Goal: Transaction & Acquisition: Purchase product/service

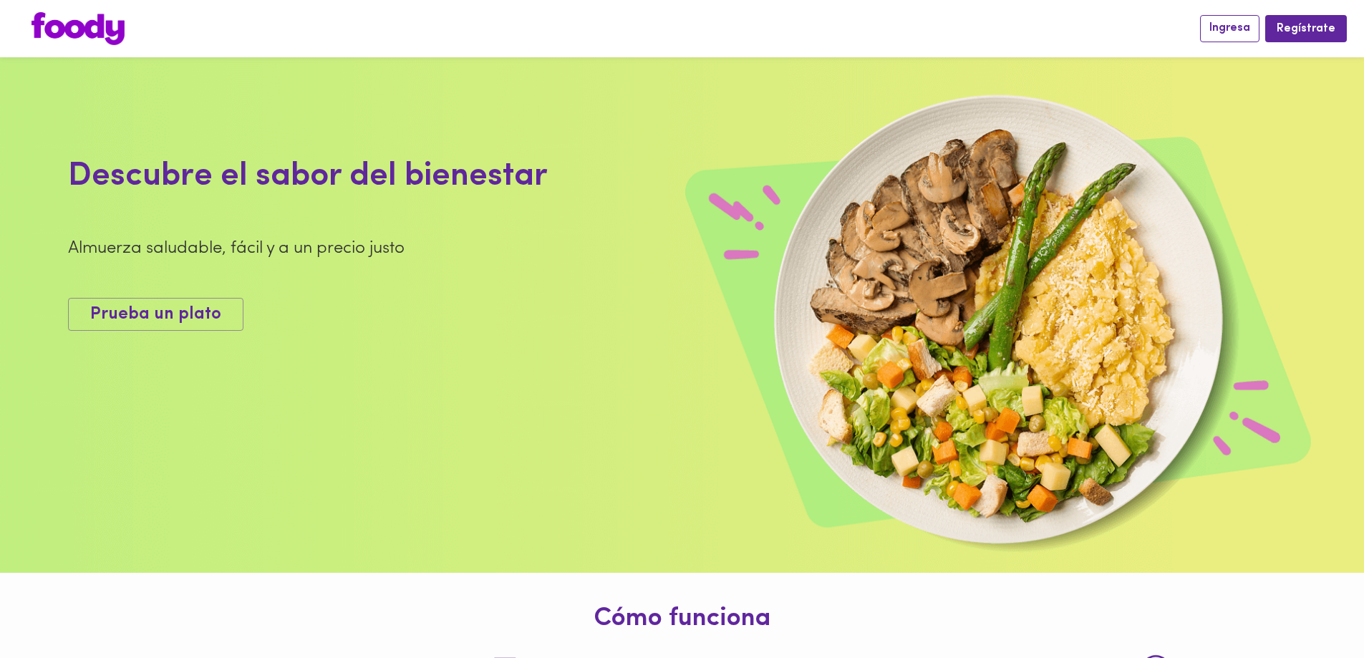
click at [1239, 26] on span "Ingresa" at bounding box center [1229, 28] width 41 height 14
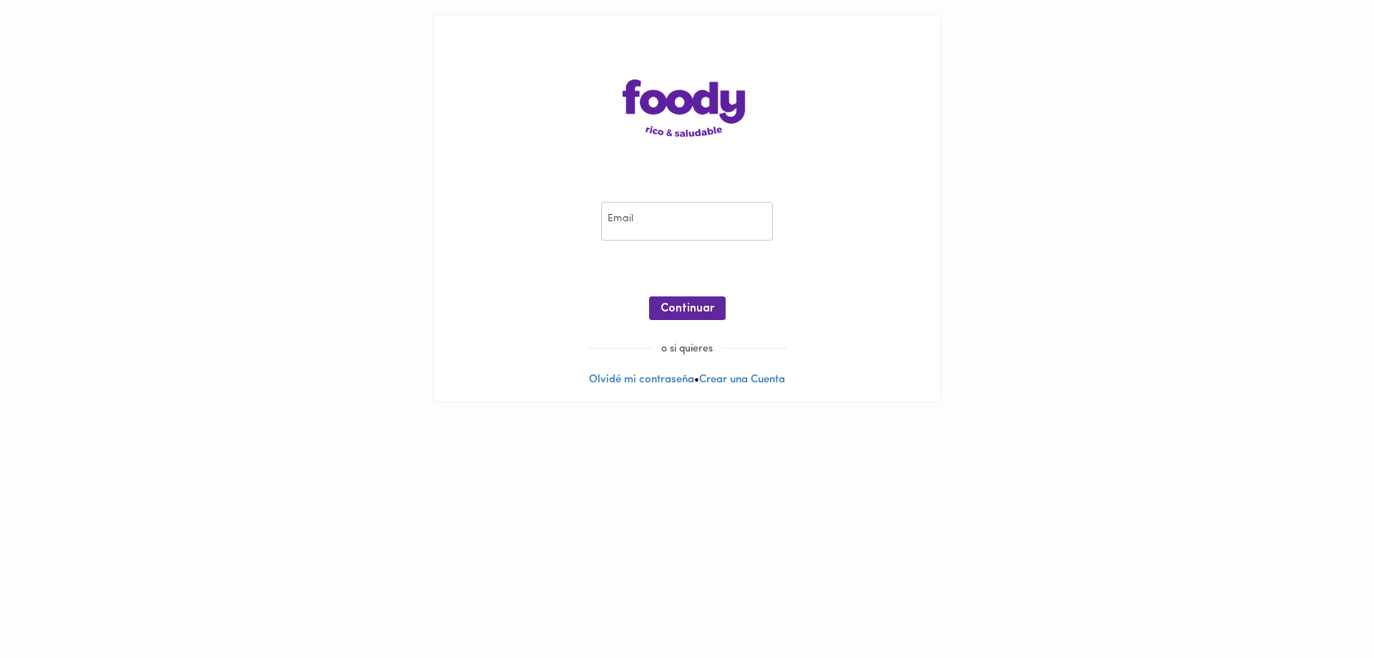
click at [627, 229] on input "email" at bounding box center [687, 221] width 172 height 39
type input "fergomg@yahoo.es"
click at [696, 306] on span "Continuar" at bounding box center [688, 309] width 54 height 14
click at [684, 311] on span "Ingresar" at bounding box center [687, 309] width 45 height 14
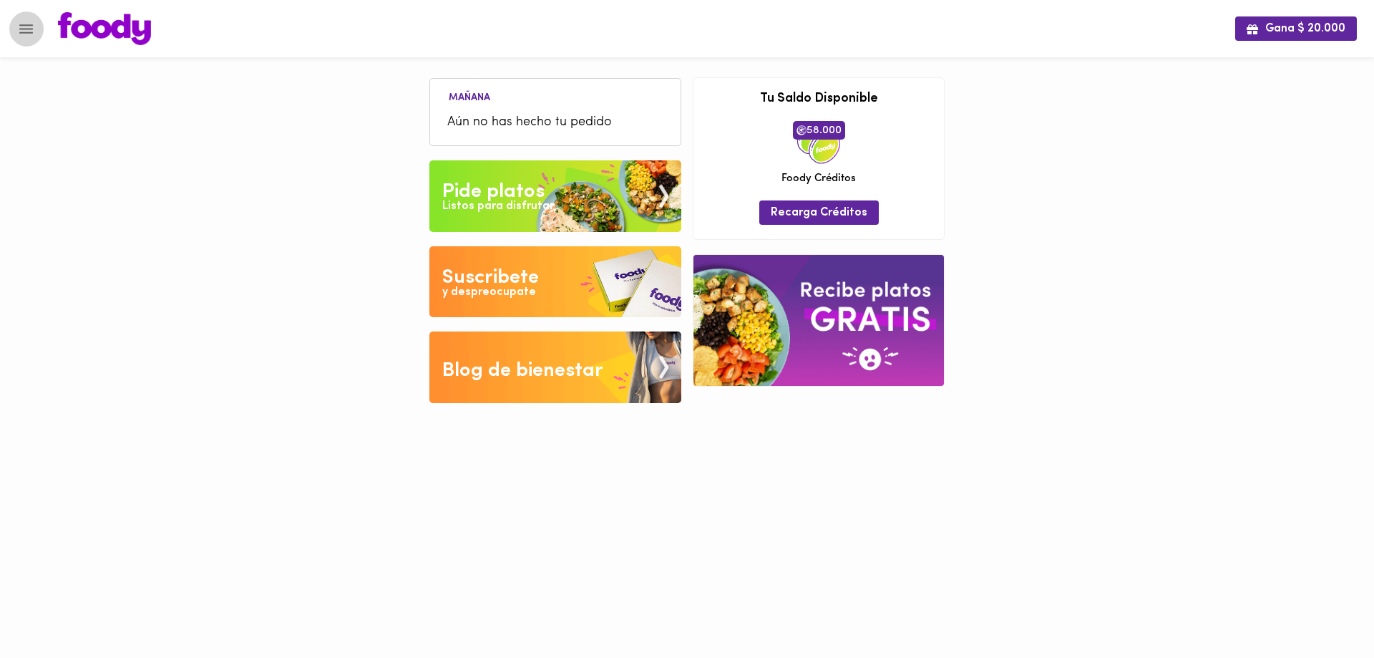
click at [23, 18] on button "Menu" at bounding box center [26, 28] width 35 height 35
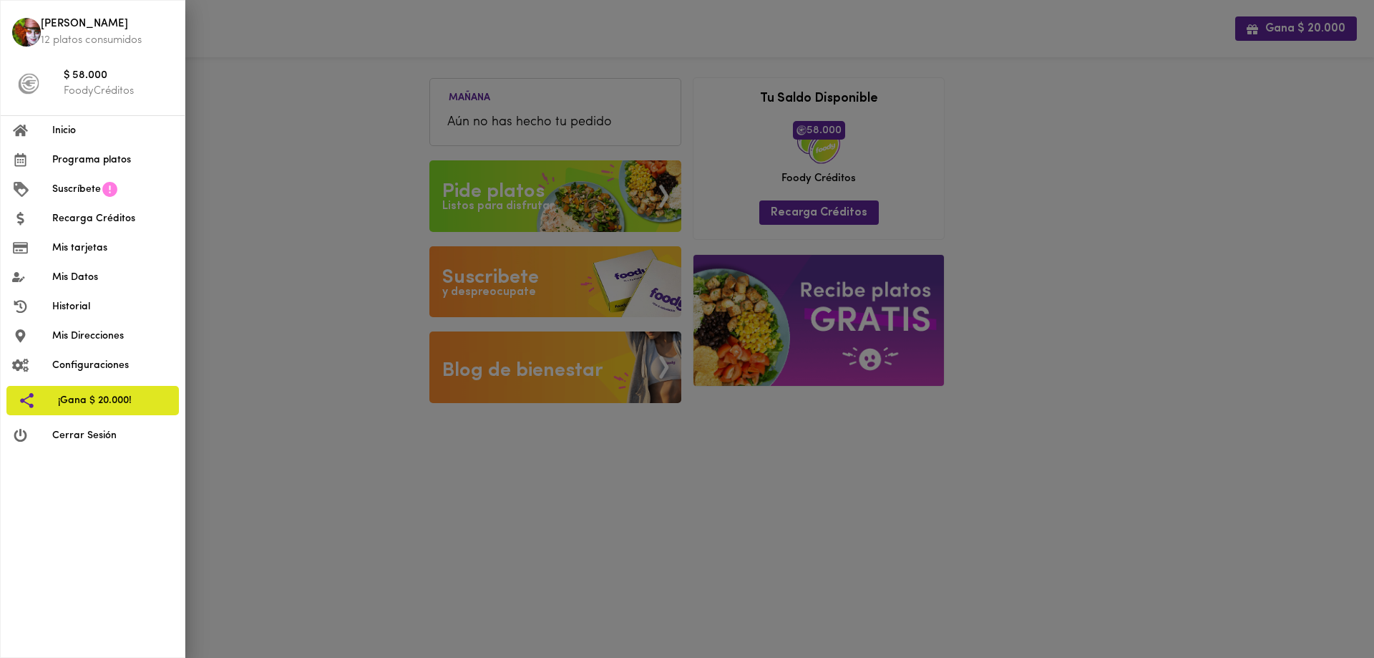
click at [498, 502] on div at bounding box center [687, 329] width 1374 height 658
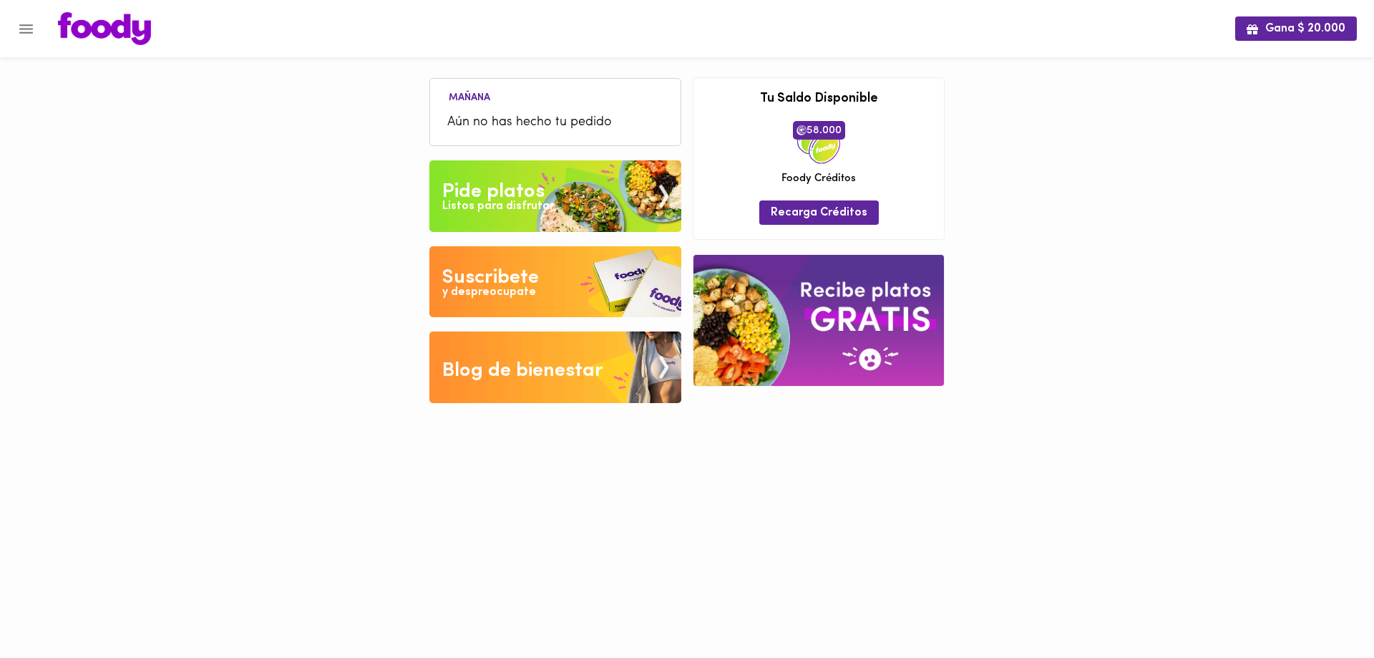
click at [23, 38] on button "Menu" at bounding box center [26, 28] width 35 height 35
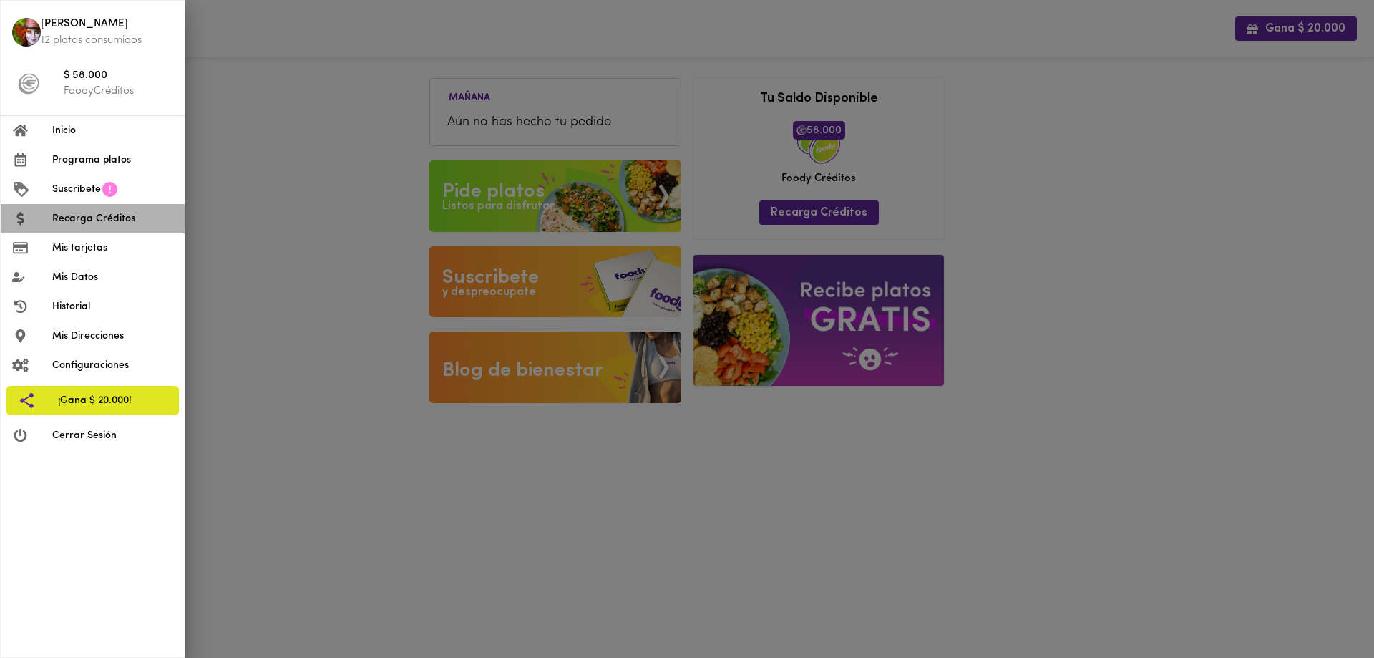
click at [97, 220] on span "Recarga Créditos" at bounding box center [112, 218] width 121 height 15
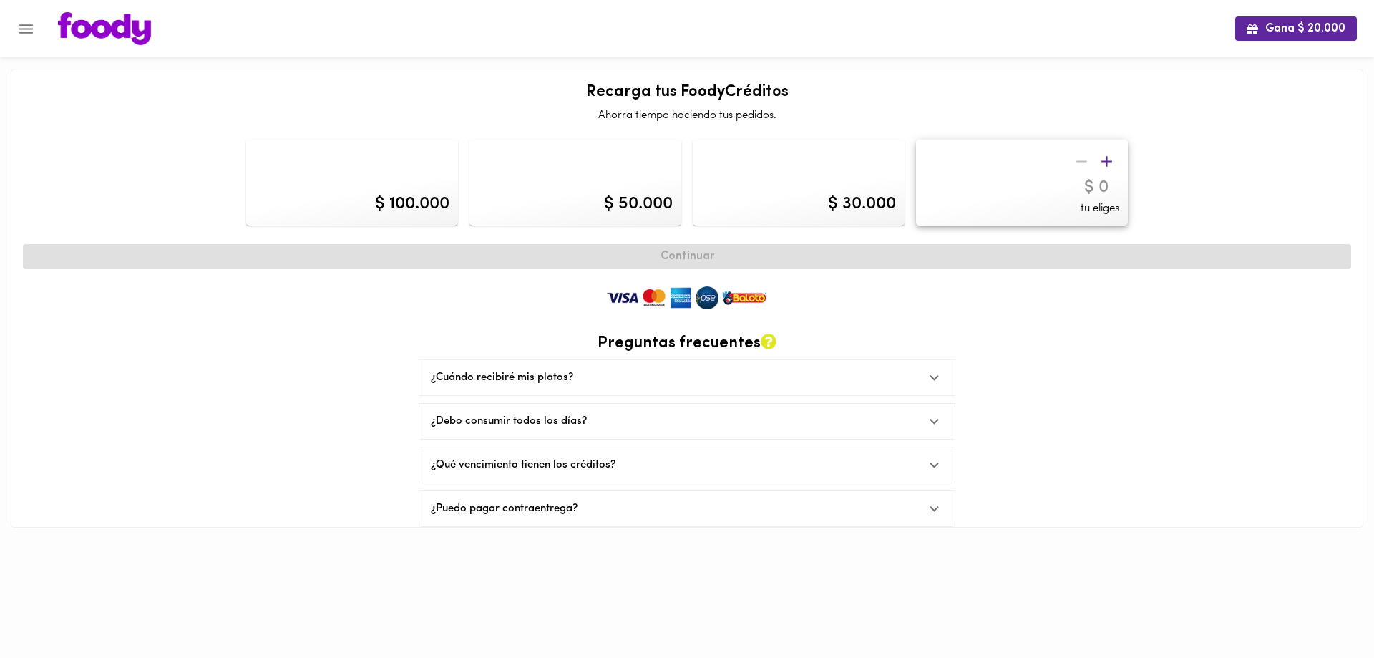
click at [355, 201] on div "$ 100.000" at bounding box center [352, 183] width 212 height 86
type input "100000"
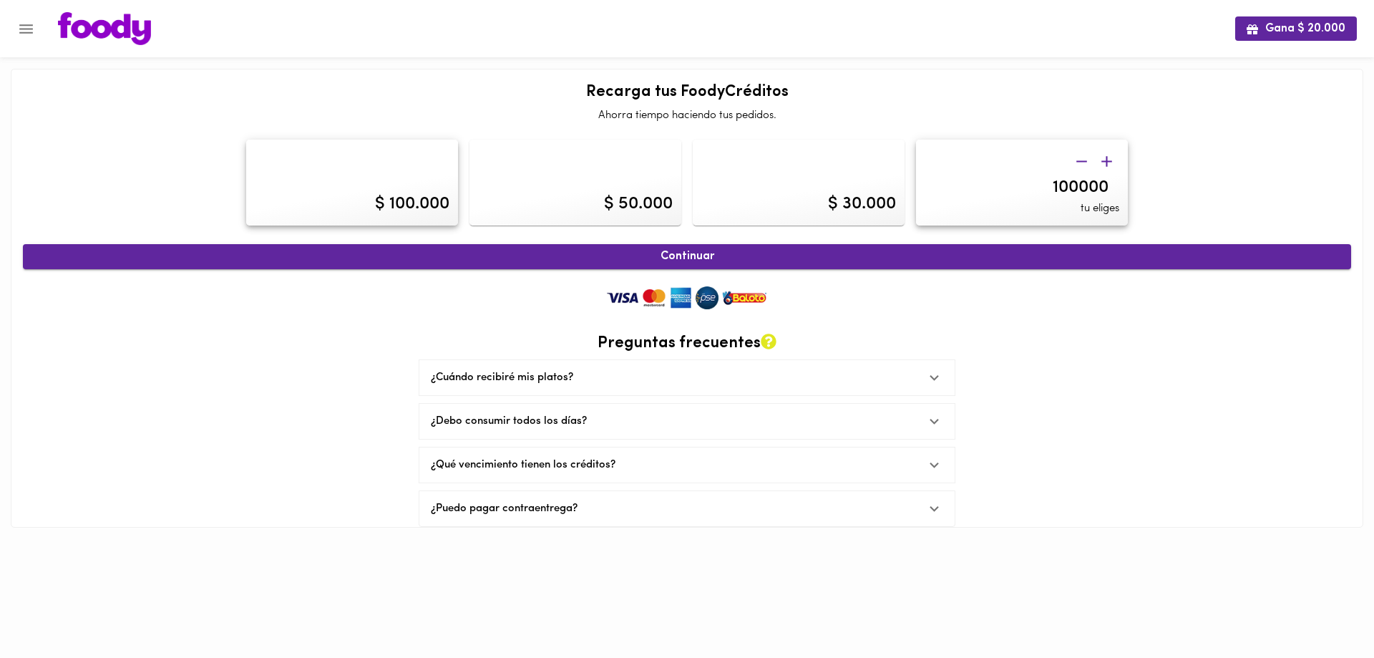
click at [696, 257] on span "Continuar" at bounding box center [687, 257] width 1297 height 14
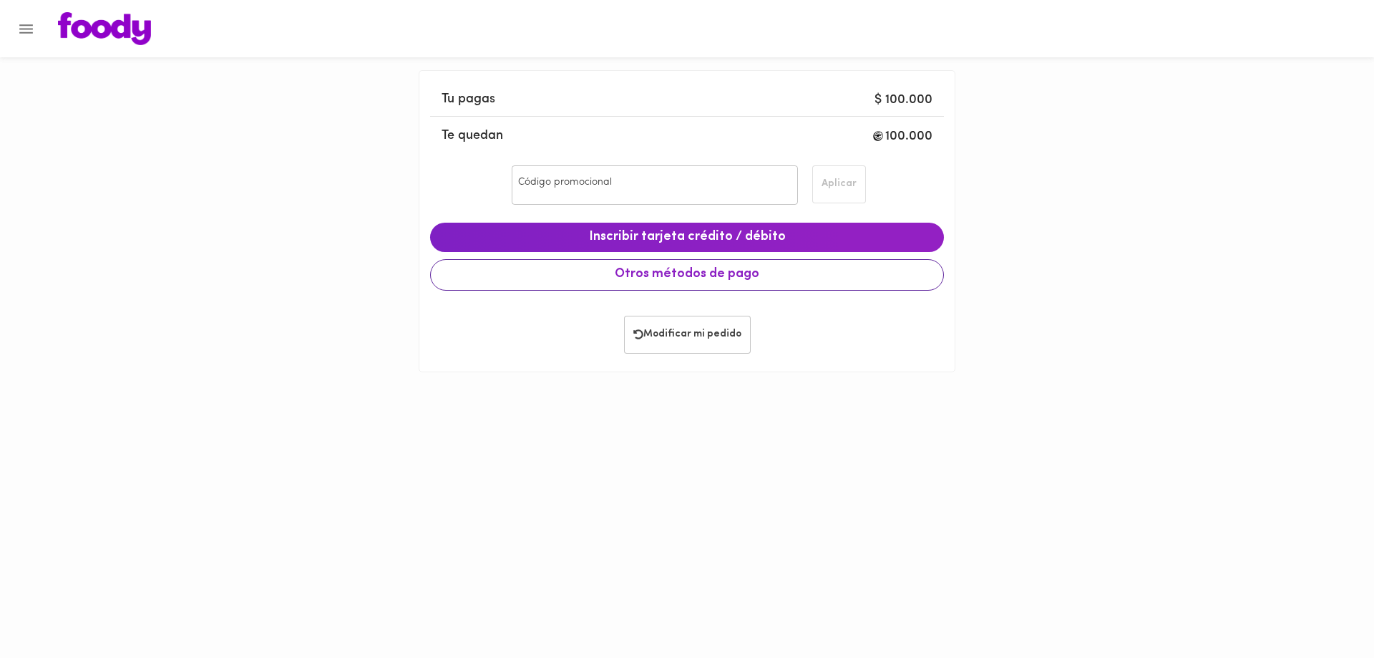
click at [722, 277] on span "Otros métodos de pago" at bounding box center [687, 275] width 490 height 16
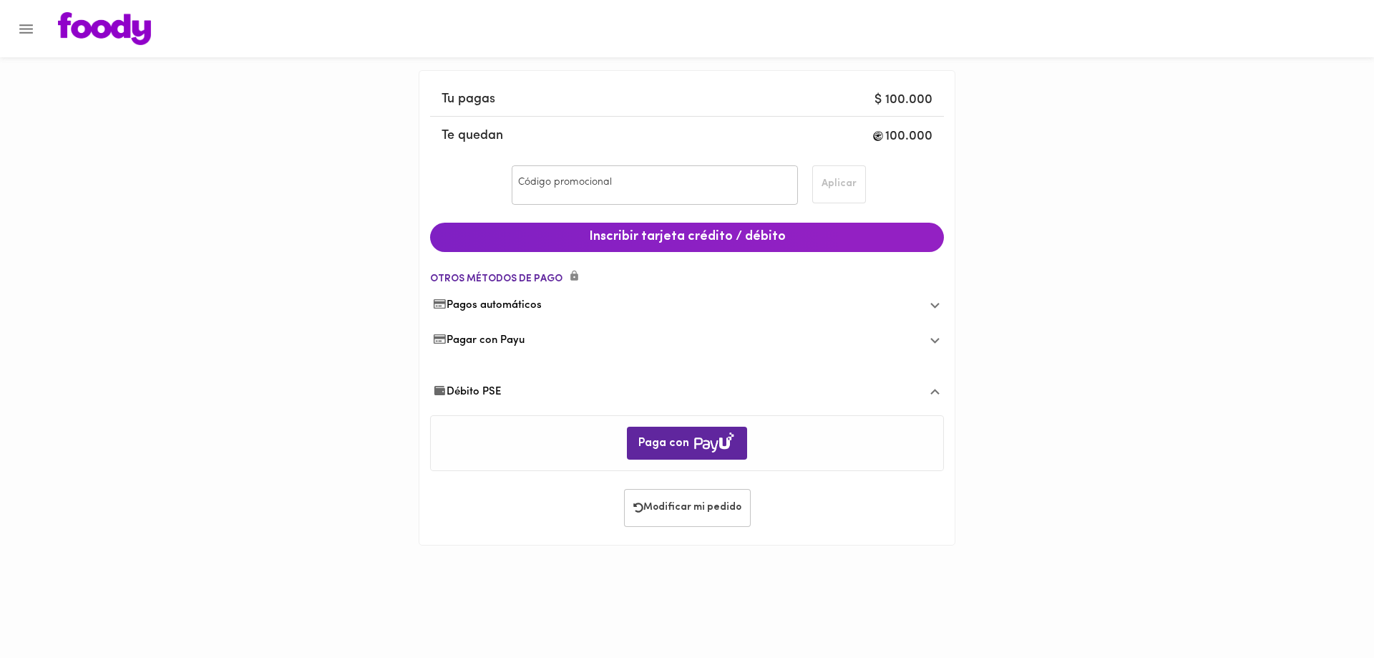
click at [493, 390] on span "Débito PSE" at bounding box center [467, 391] width 69 height 15
click at [483, 371] on span "Débito PSE" at bounding box center [467, 375] width 69 height 15
click at [689, 451] on span "Paga con" at bounding box center [686, 443] width 97 height 23
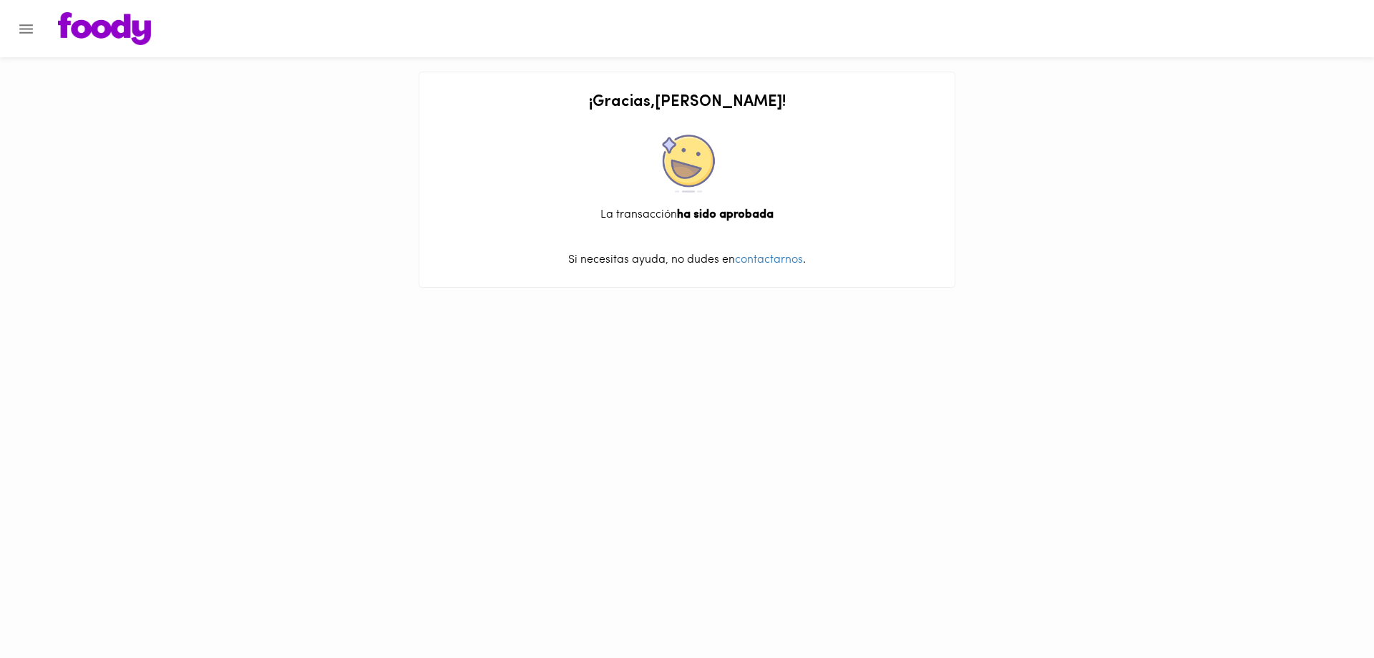
click at [21, 21] on icon "Menu" at bounding box center [26, 29] width 18 height 18
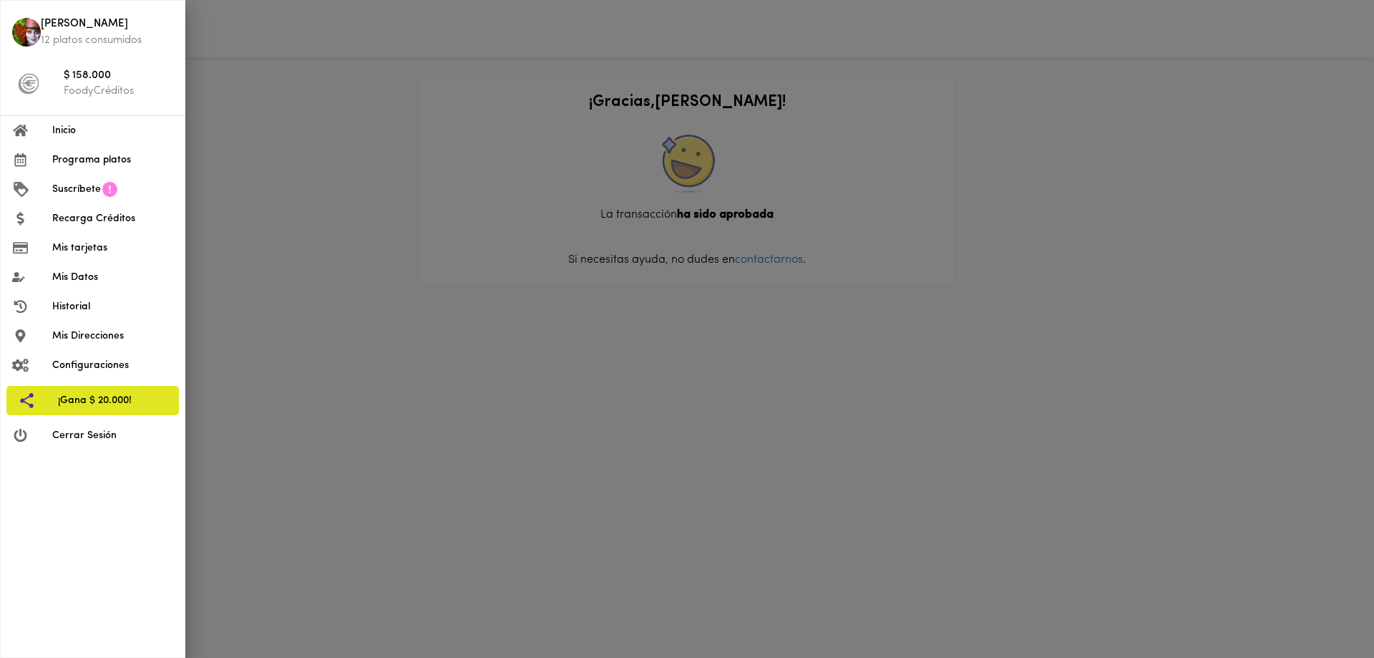
click at [305, 246] on div at bounding box center [687, 329] width 1374 height 658
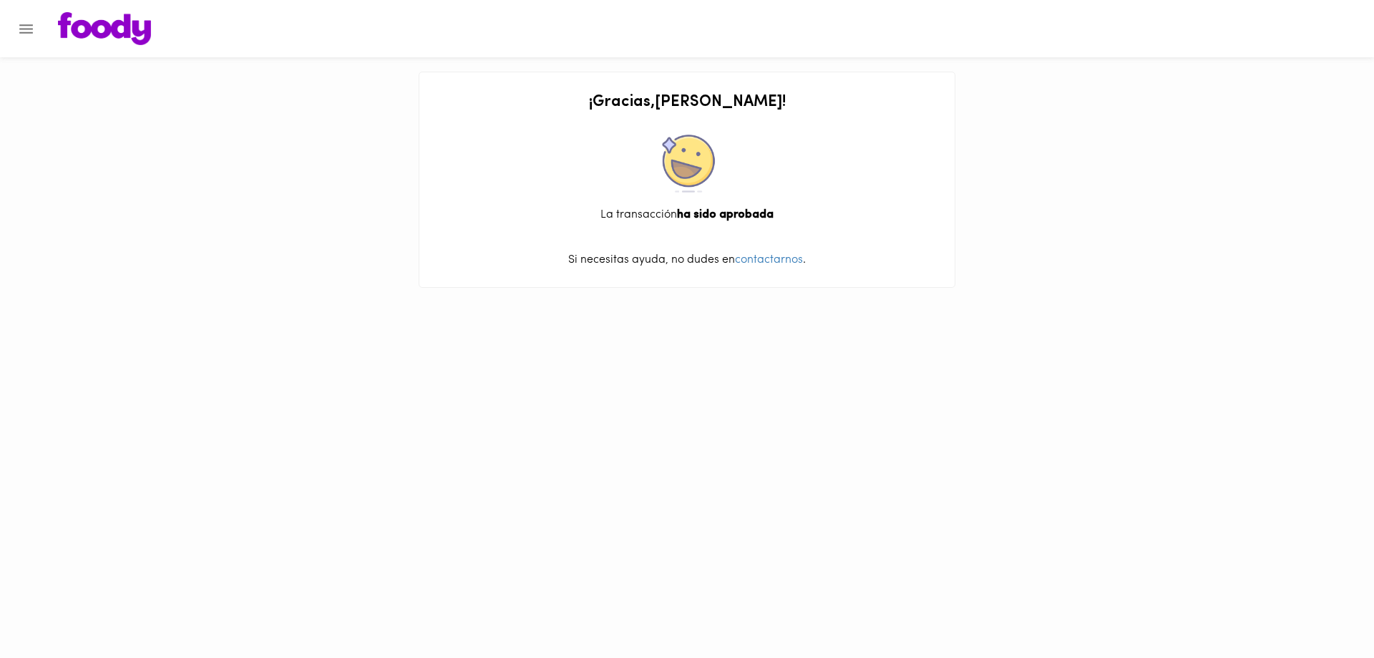
click at [29, 28] on icon "Menu" at bounding box center [26, 28] width 14 height 9
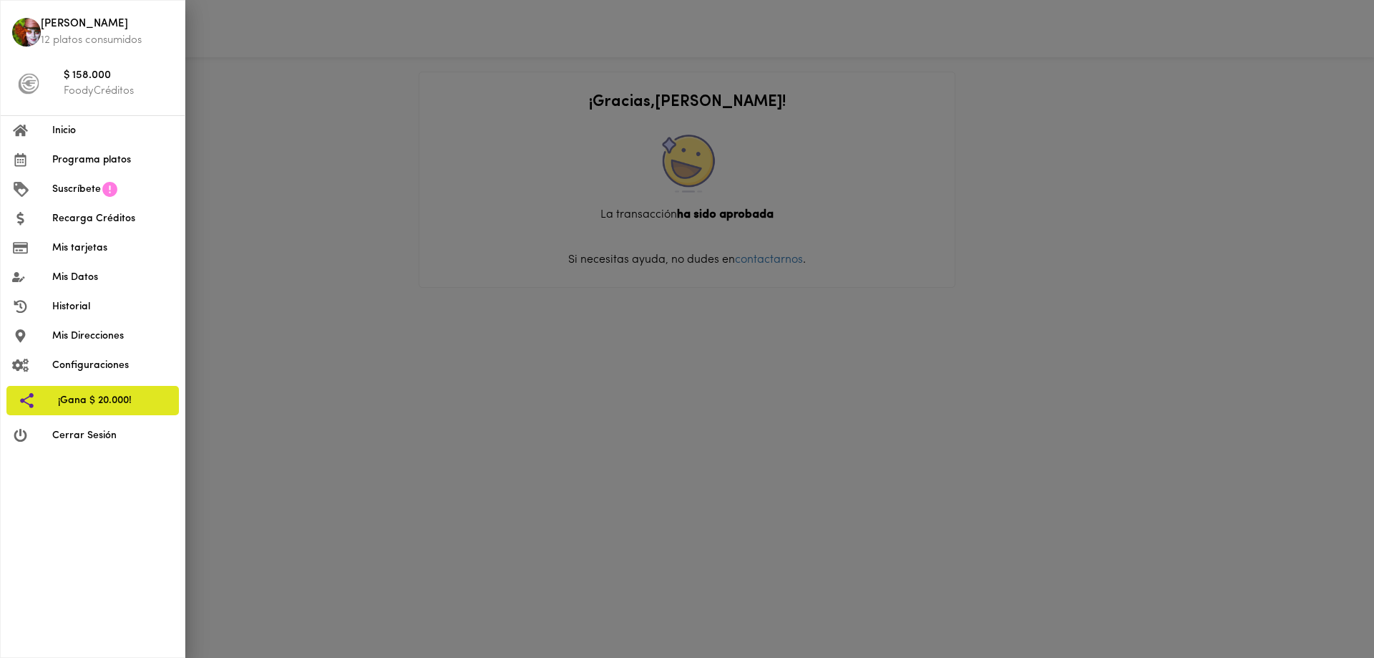
click at [75, 133] on span "Inicio" at bounding box center [112, 130] width 121 height 15
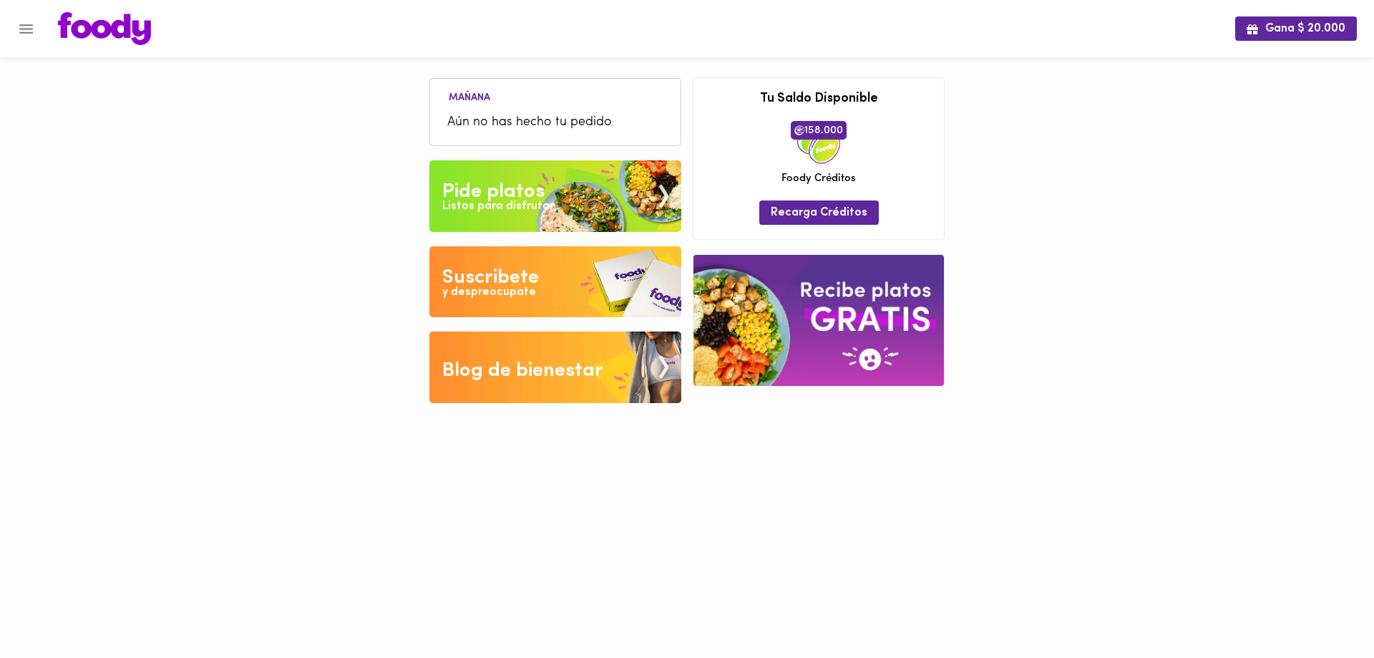
click at [515, 194] on div "Pide platos" at bounding box center [493, 192] width 102 height 29
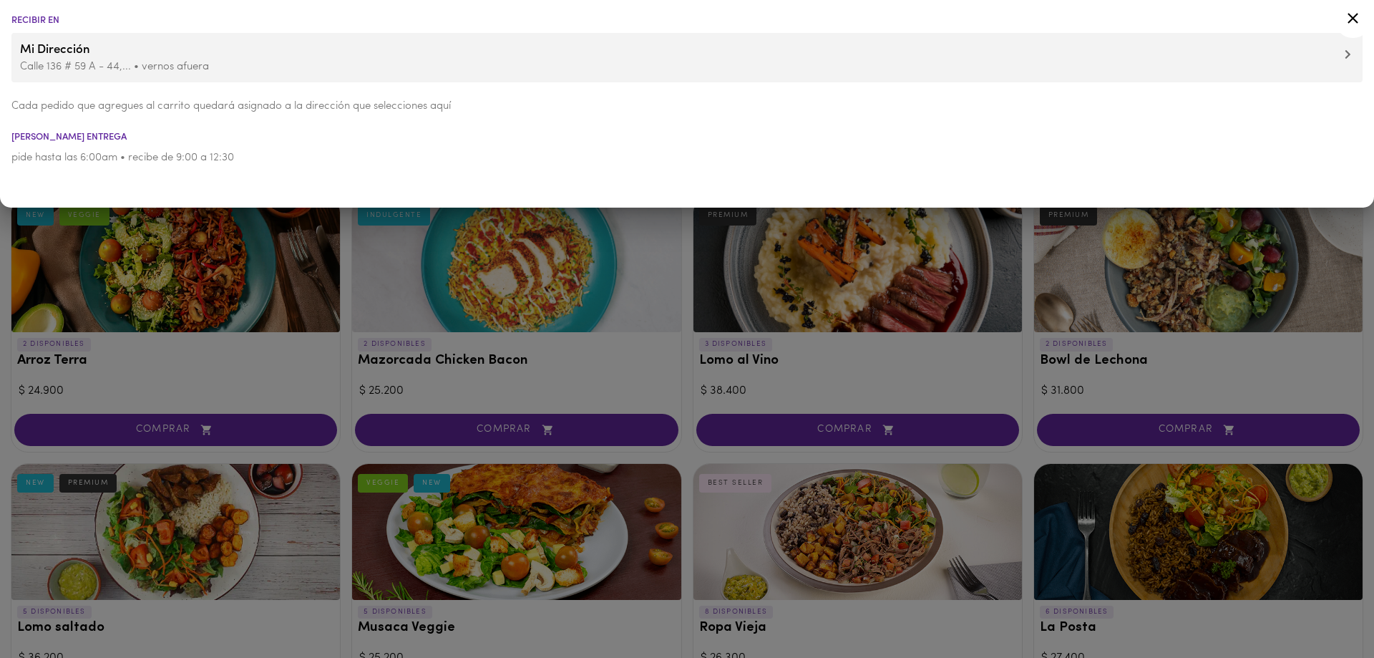
click at [153, 65] on p "Calle 136 # 59 A - 44,... • vernos afuera" at bounding box center [687, 66] width 1334 height 15
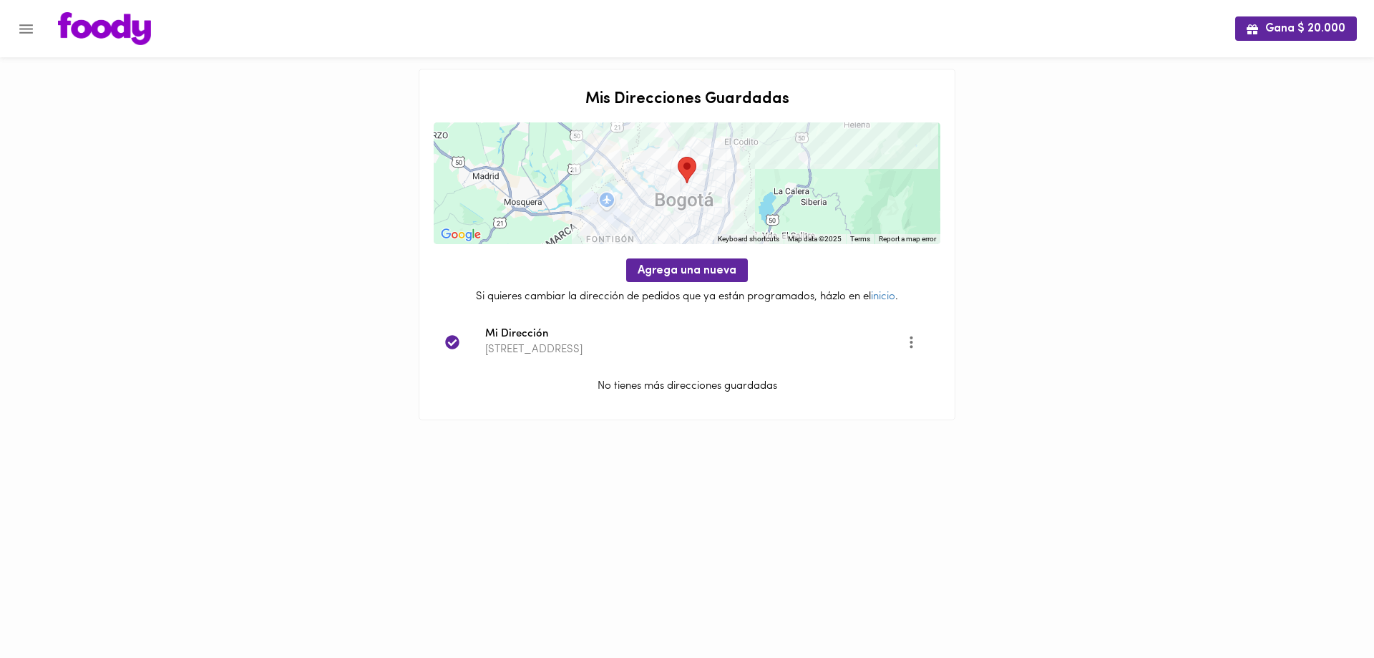
click at [22, 27] on icon "Menu" at bounding box center [26, 29] width 18 height 18
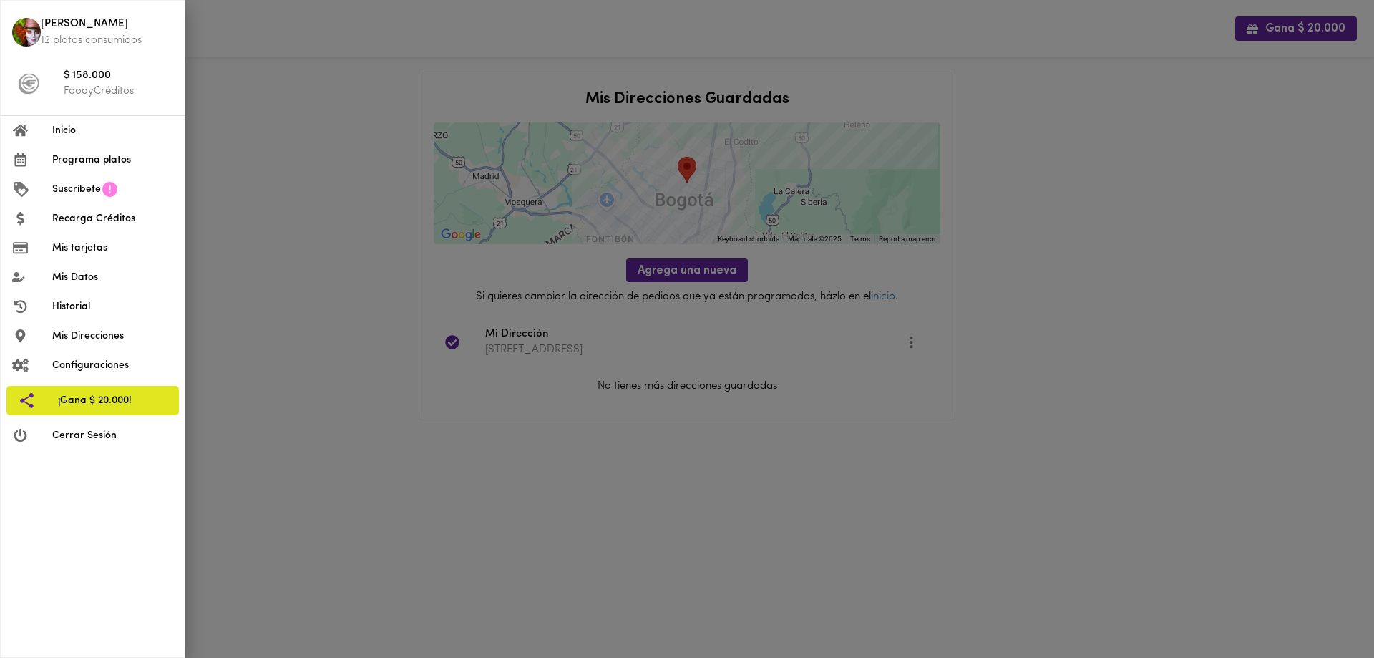
click at [65, 125] on span "Inicio" at bounding box center [112, 130] width 121 height 15
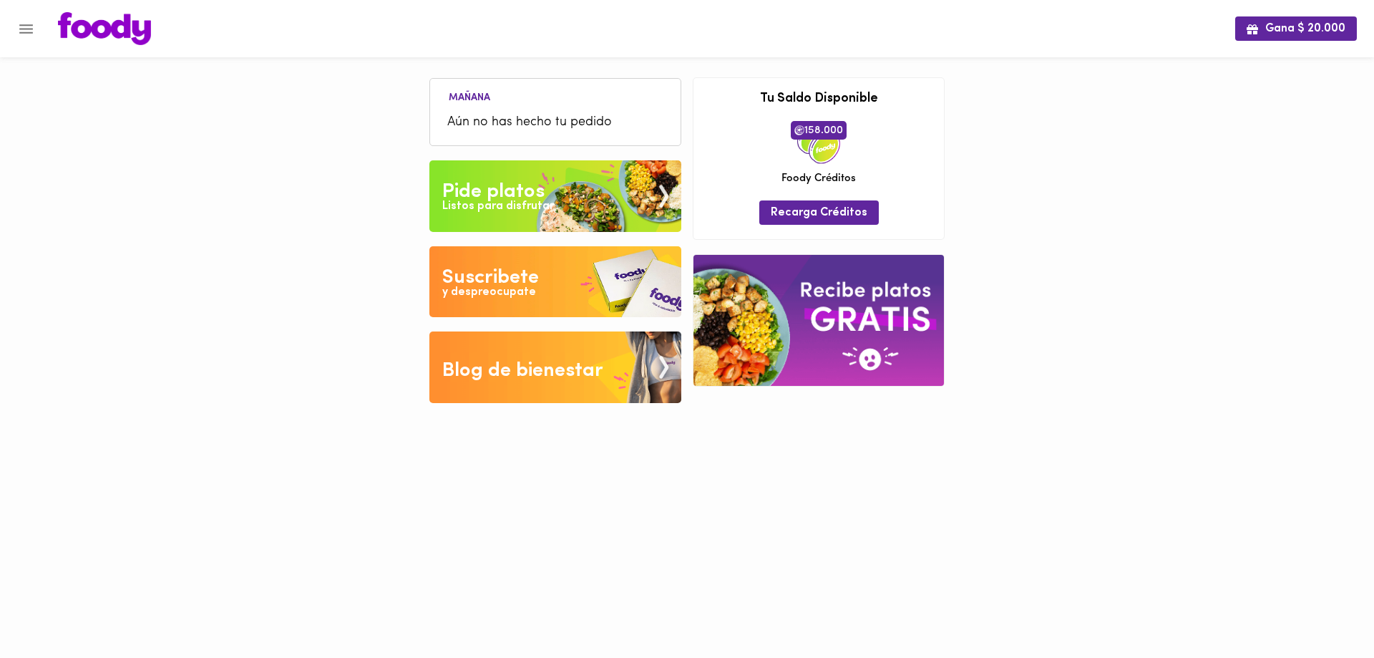
click at [513, 202] on div "Listos para disfrutar" at bounding box center [498, 206] width 112 height 16
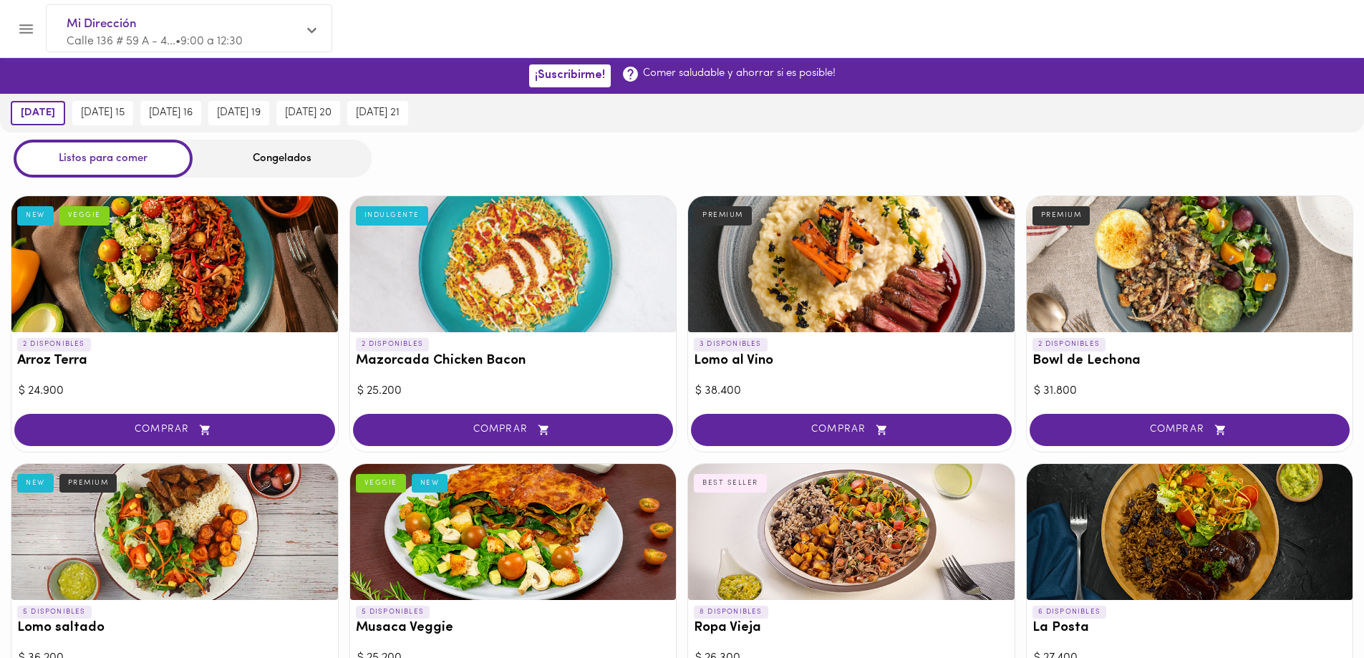
click at [288, 156] on div "Congelados" at bounding box center [282, 159] width 179 height 38
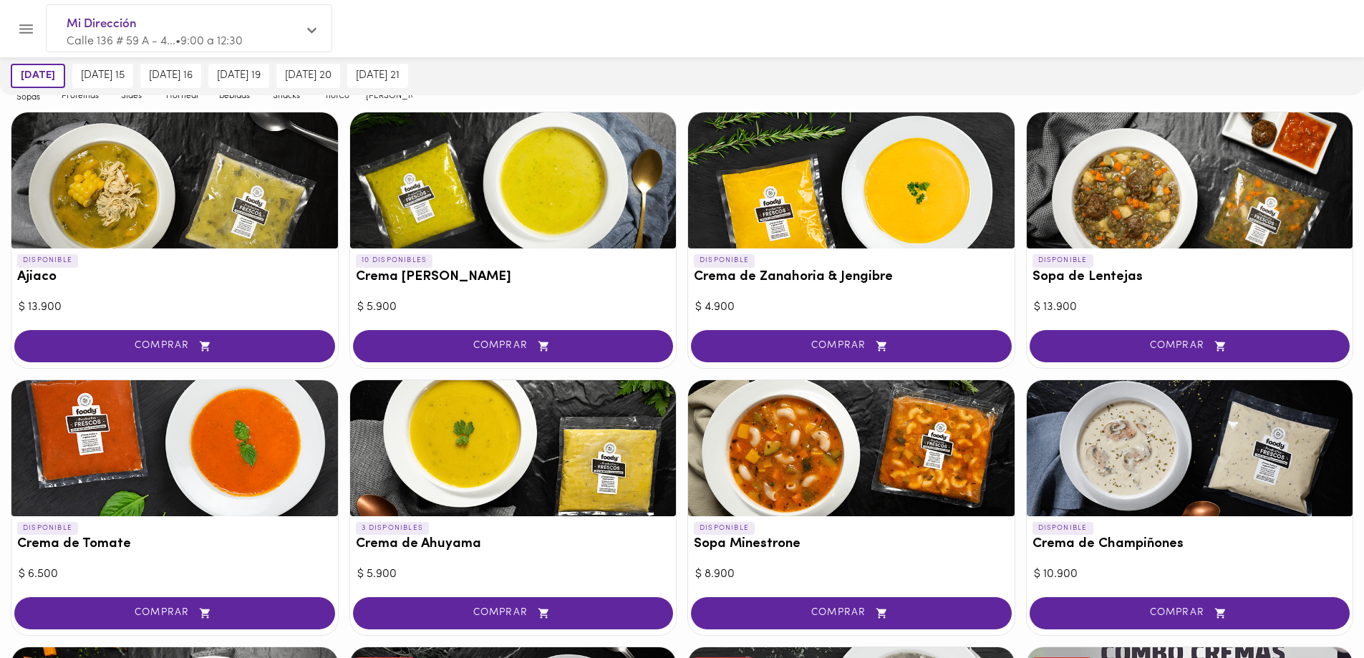
scroll to position [143, 0]
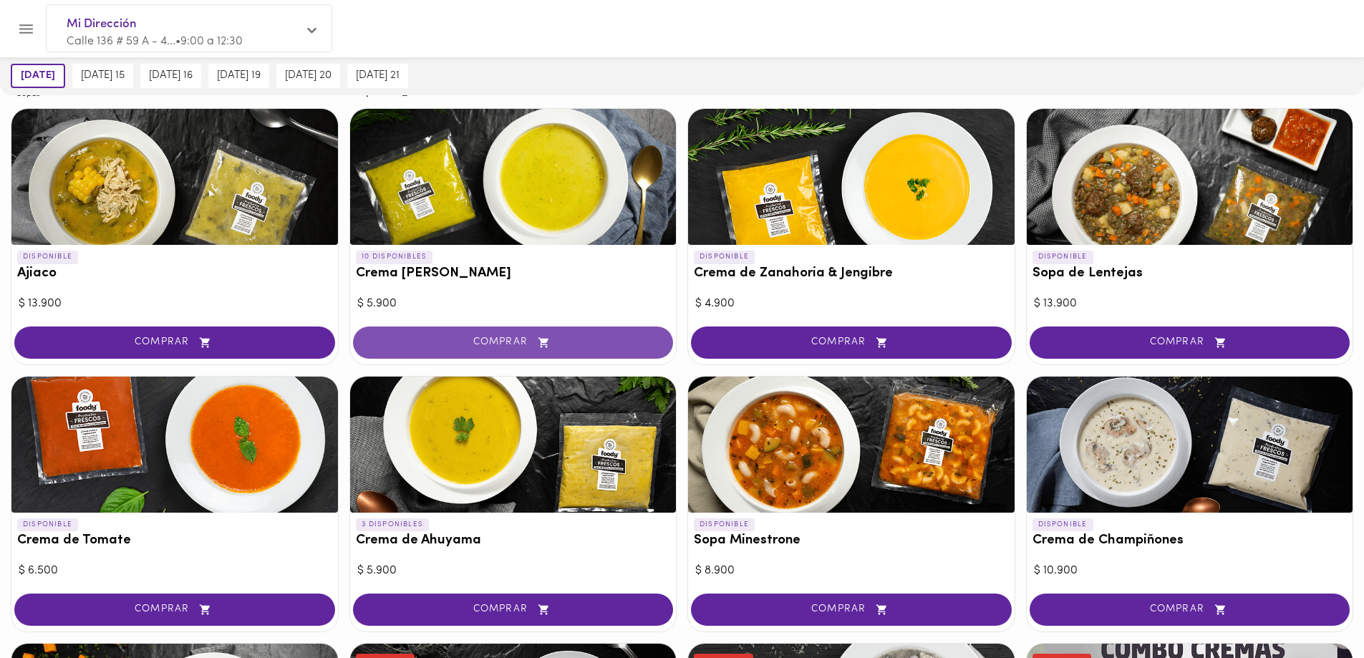
click at [495, 336] on span "COMPRAR" at bounding box center [513, 342] width 285 height 12
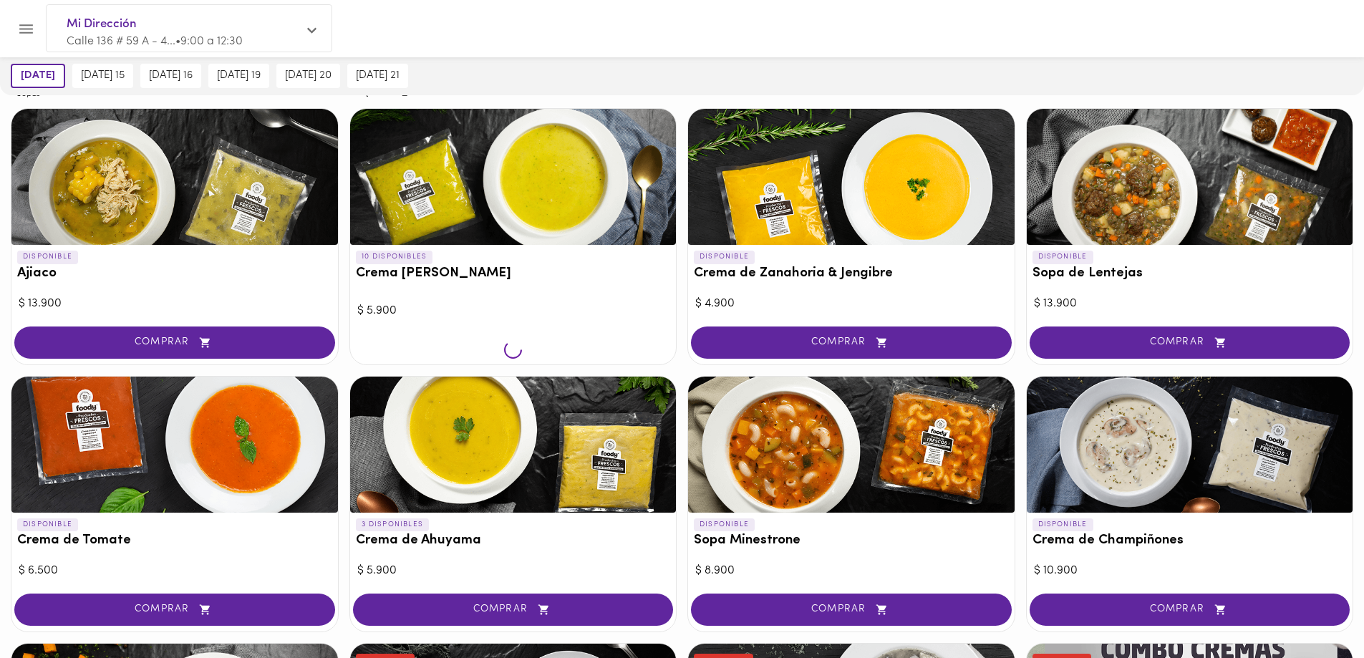
scroll to position [144, 0]
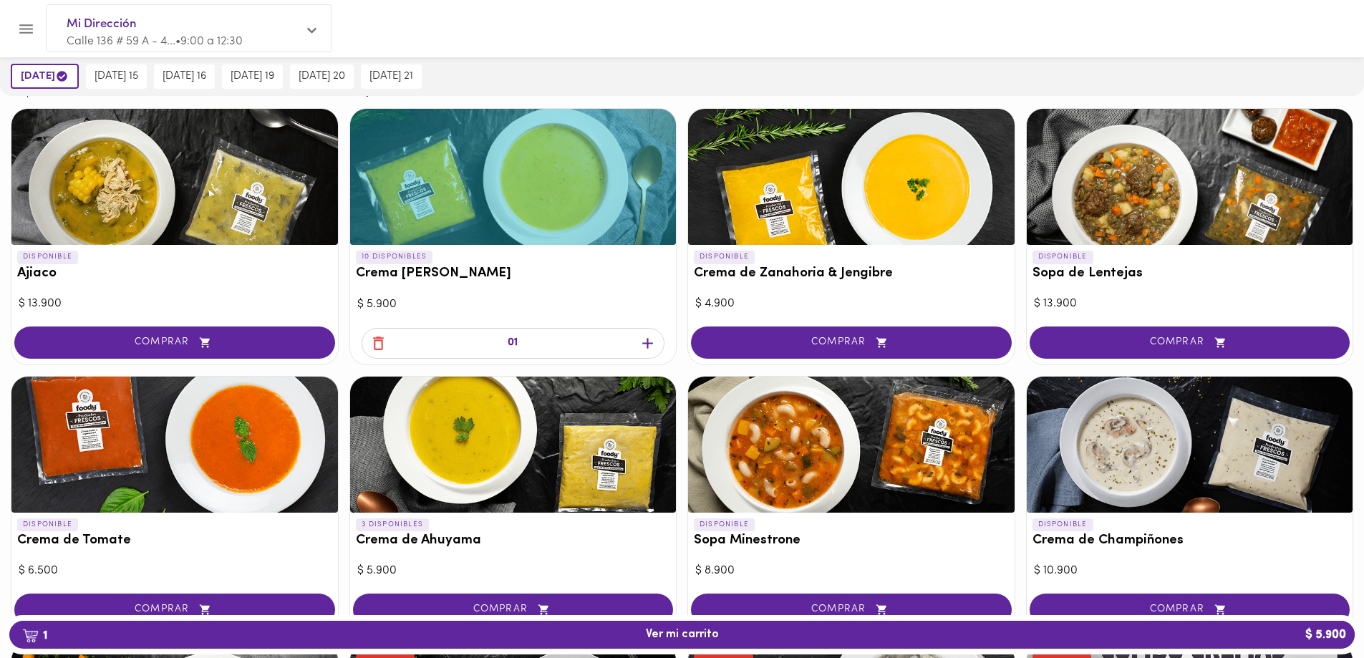
click at [644, 341] on icon "button" at bounding box center [647, 343] width 18 height 18
click at [853, 336] on span "COMPRAR" at bounding box center [851, 342] width 285 height 12
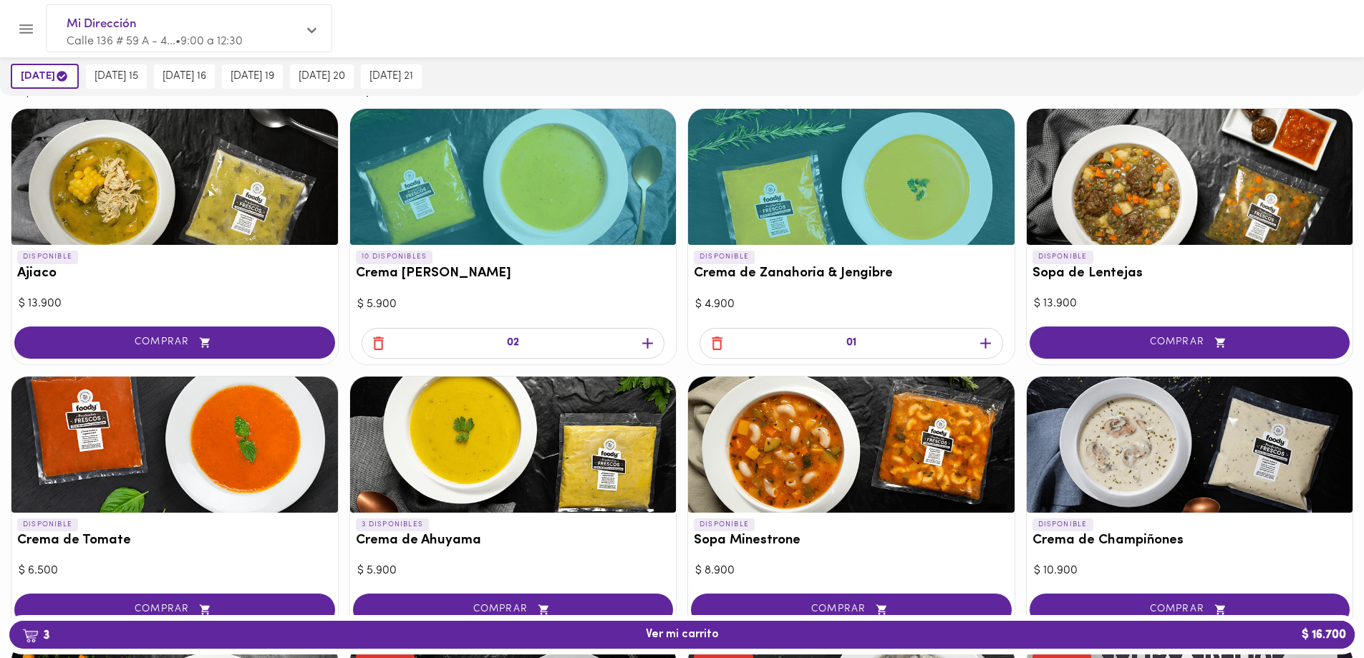
click at [990, 341] on icon "button" at bounding box center [985, 343] width 18 height 18
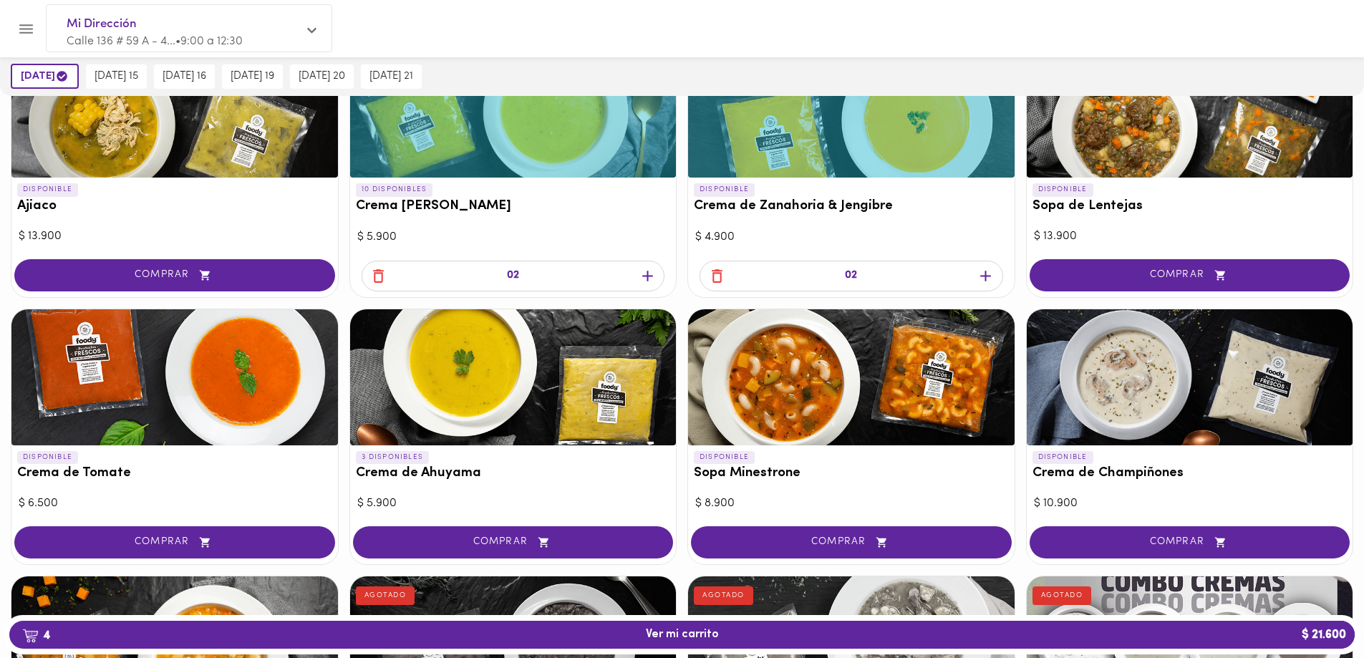
scroll to position [215, 0]
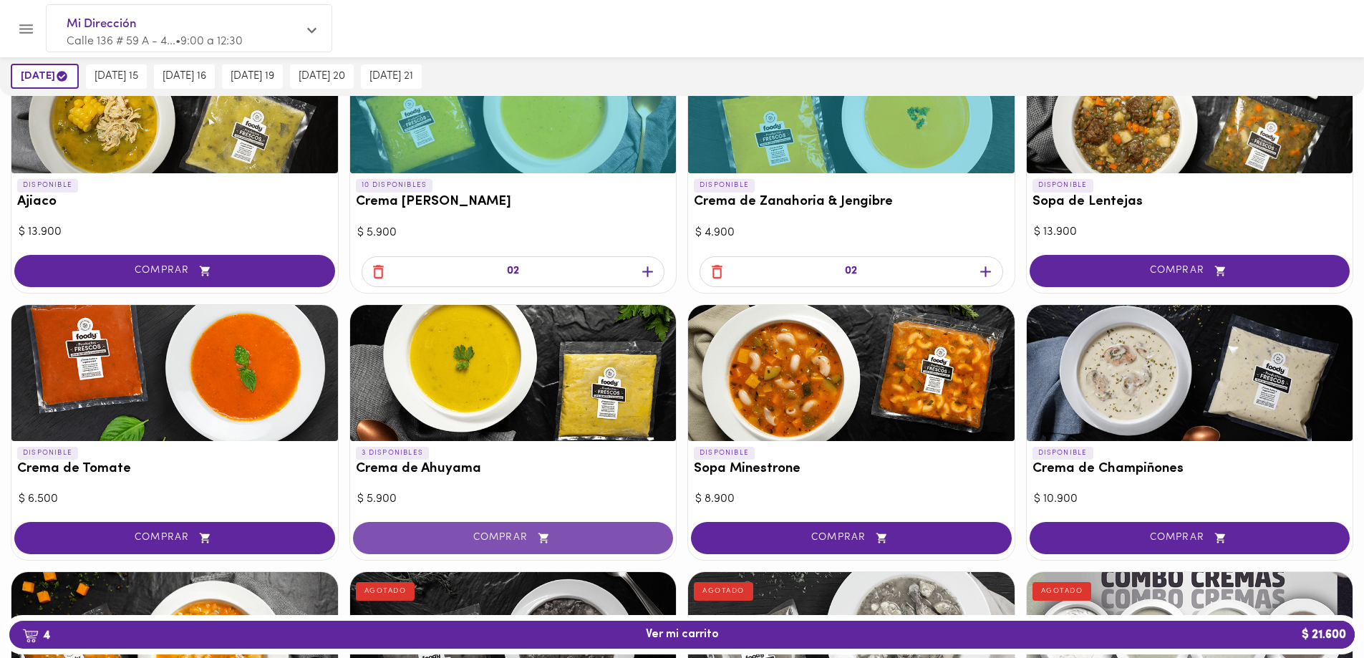
click at [451, 540] on span "COMPRAR" at bounding box center [513, 538] width 285 height 12
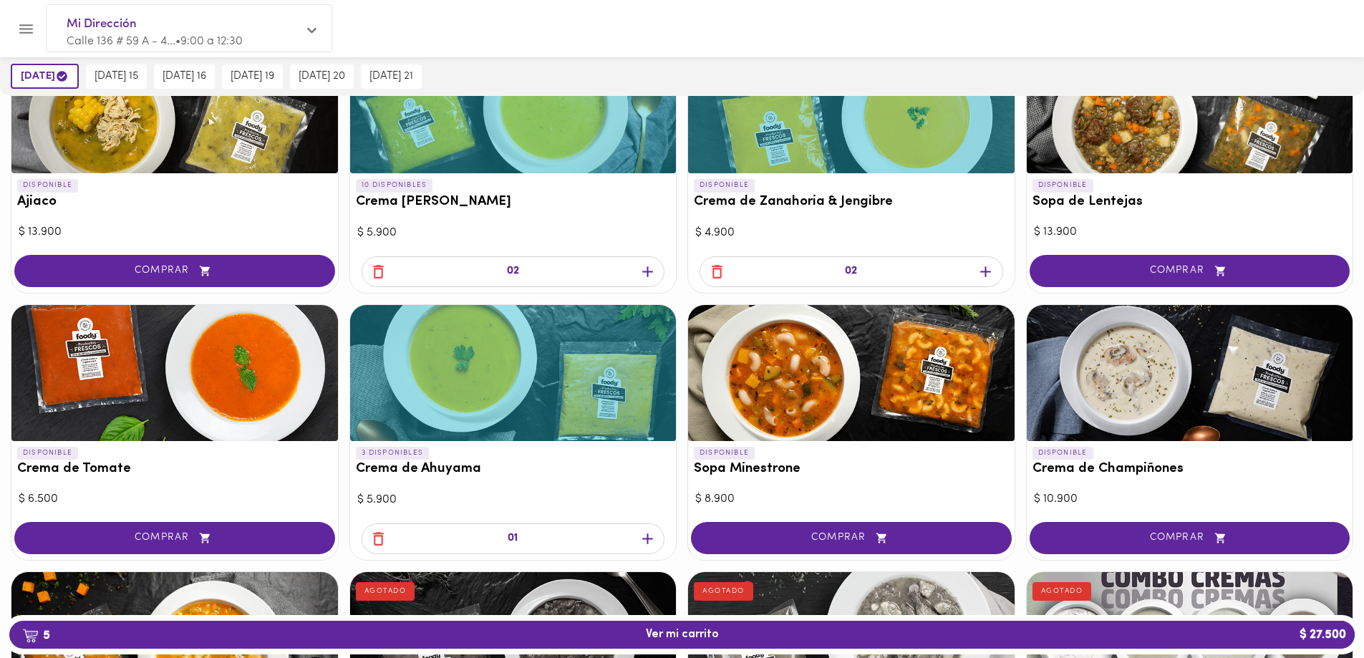
click at [645, 542] on icon "button" at bounding box center [647, 539] width 18 height 18
click at [645, 541] on icon "button" at bounding box center [647, 539] width 18 height 18
click at [370, 539] on icon "button" at bounding box center [378, 539] width 18 height 18
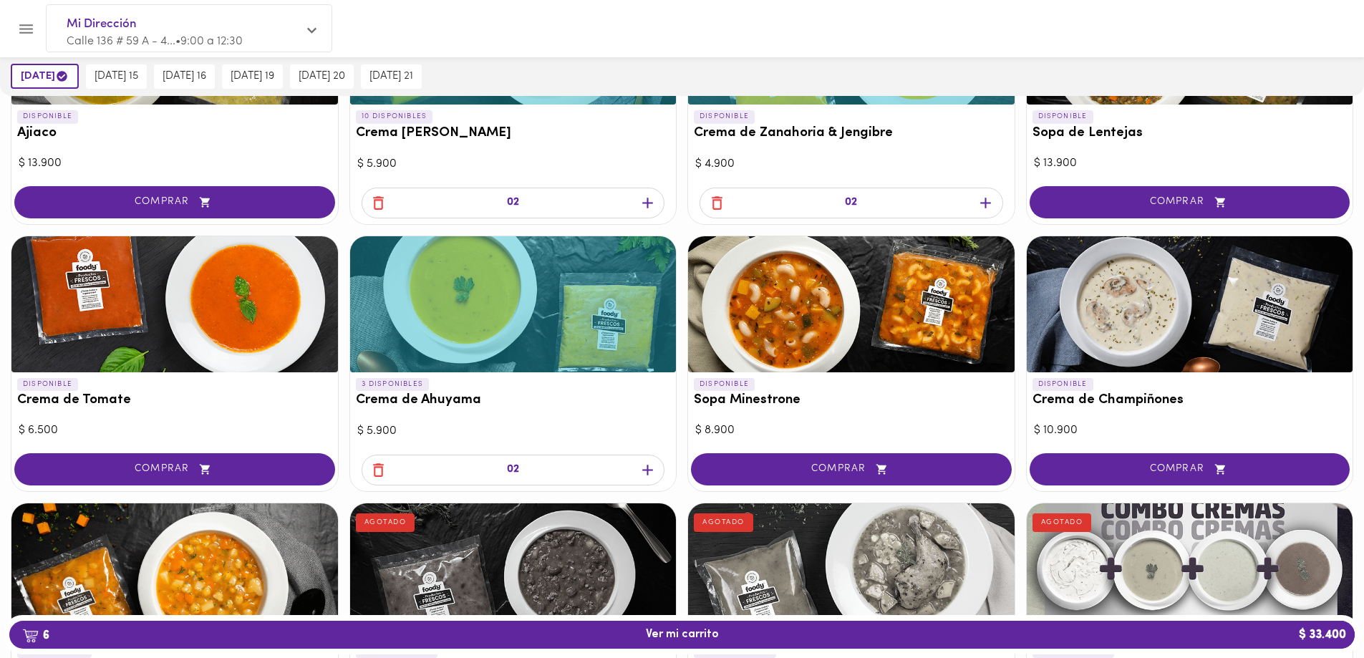
scroll to position [287, 0]
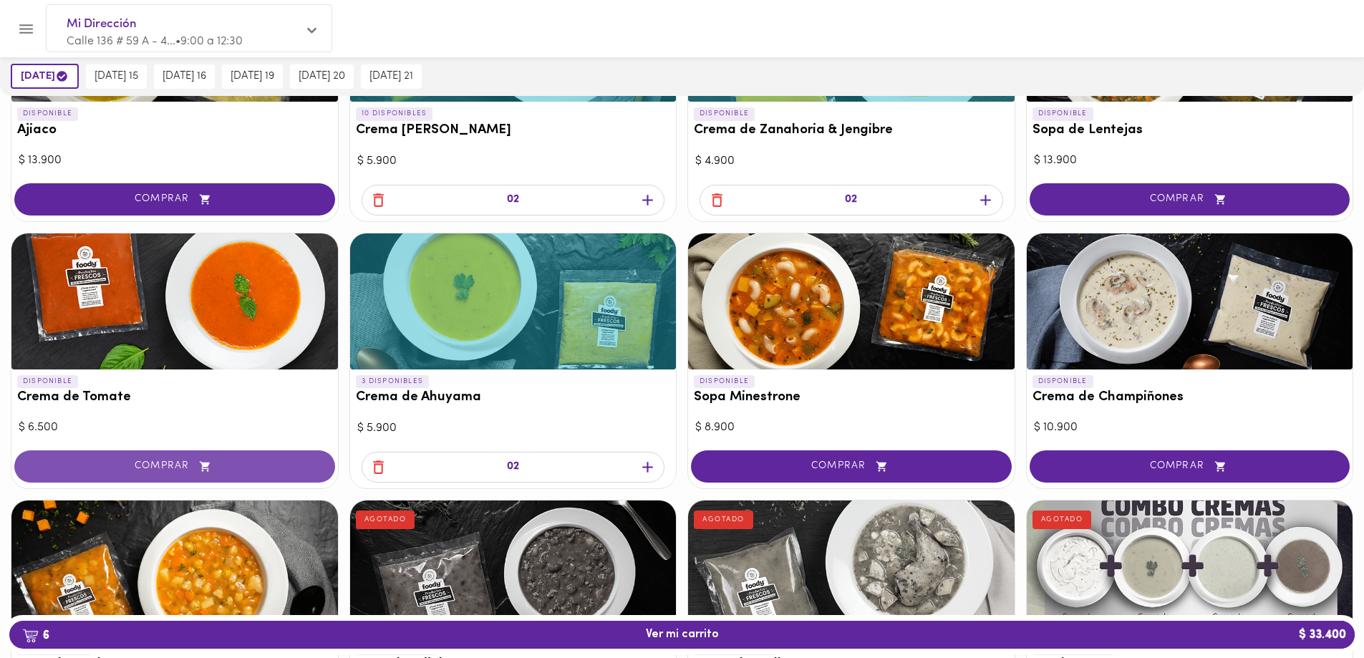
click at [165, 457] on button "COMPRAR" at bounding box center [174, 466] width 321 height 32
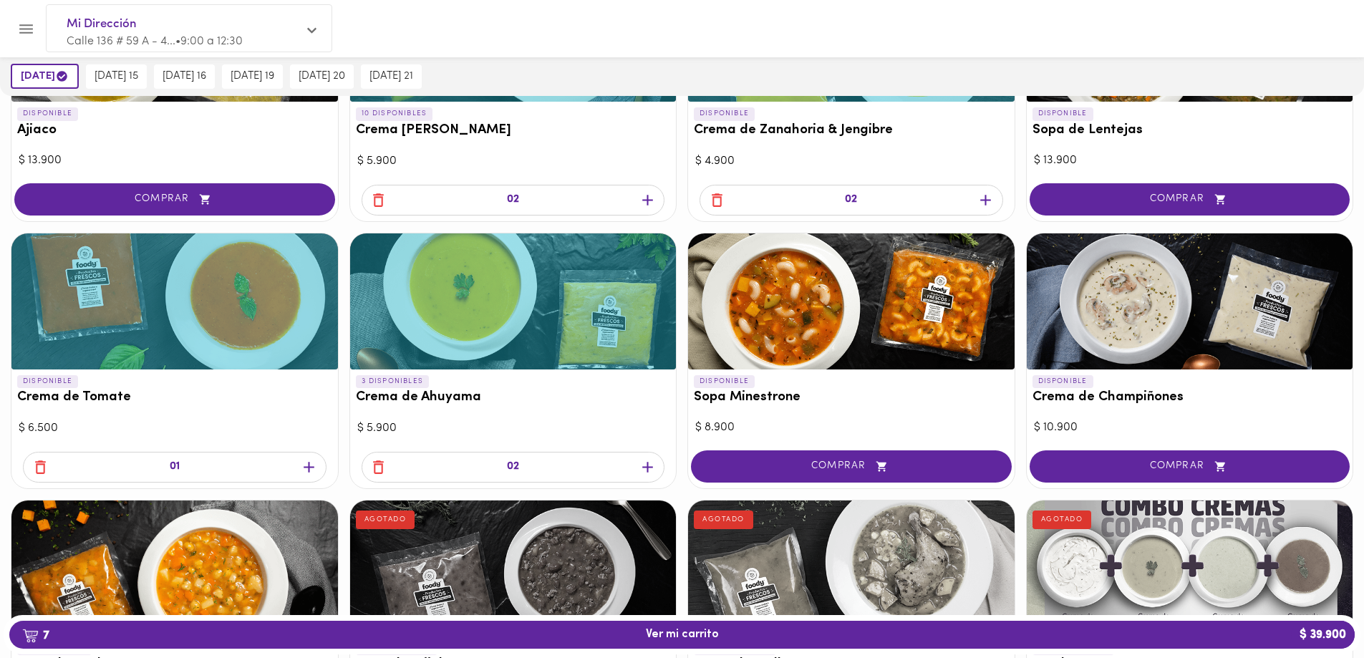
click at [312, 465] on icon "button" at bounding box center [309, 467] width 18 height 18
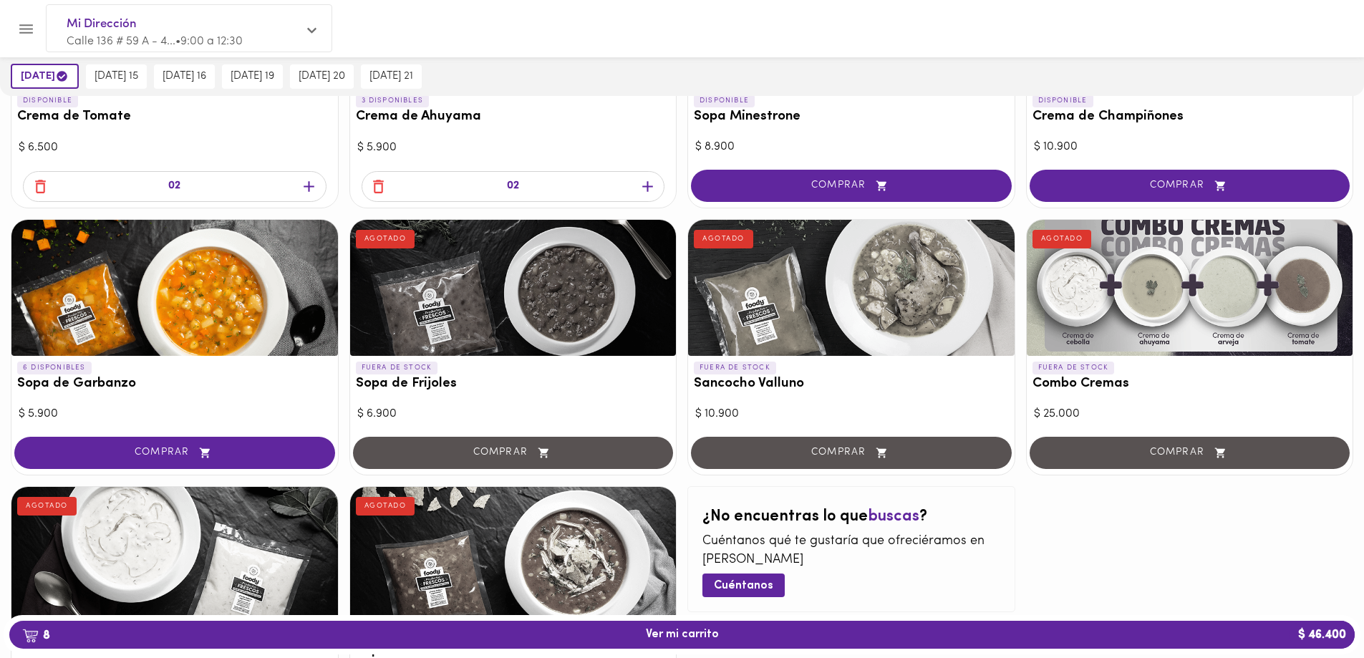
scroll to position [573, 0]
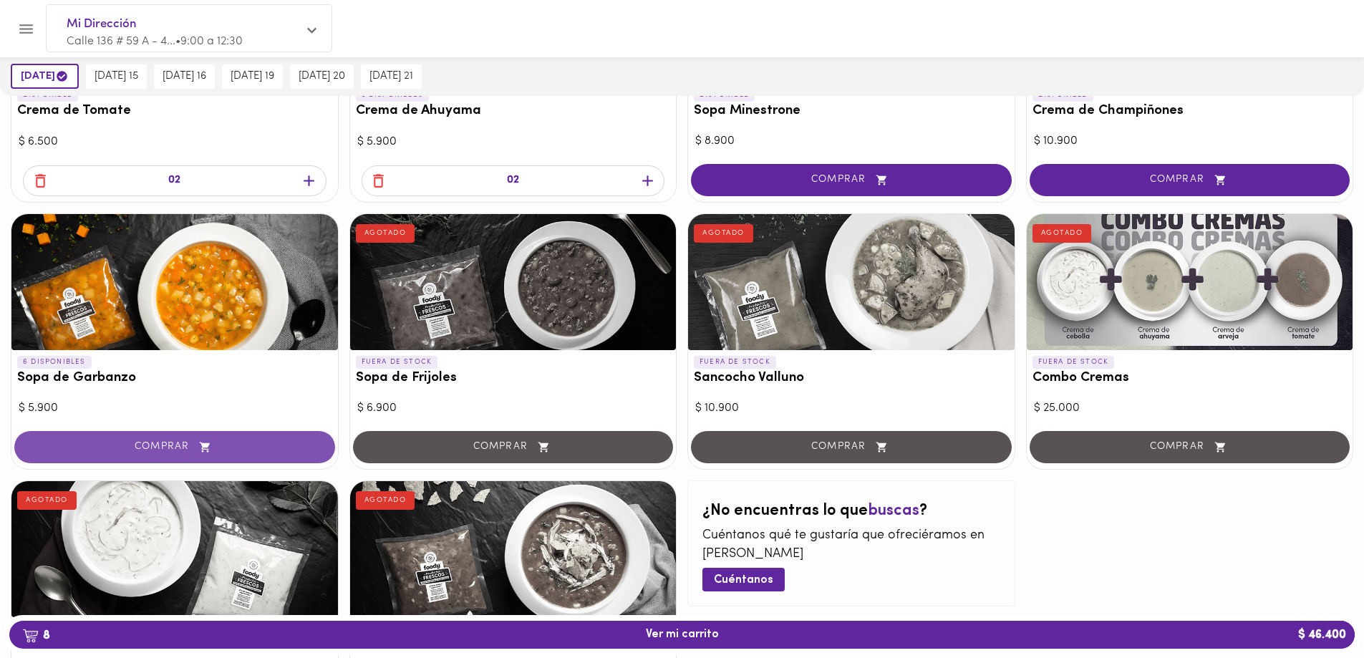
click at [152, 458] on button "COMPRAR" at bounding box center [174, 447] width 321 height 32
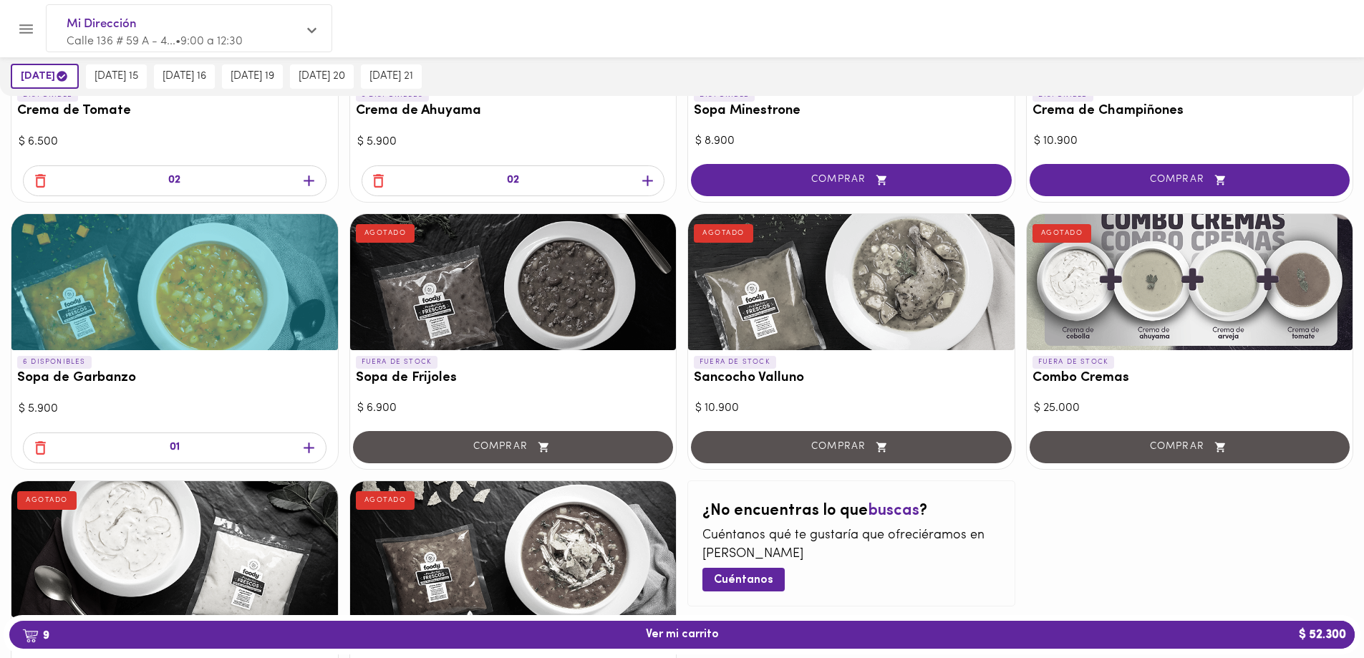
click at [317, 445] on icon "button" at bounding box center [309, 448] width 18 height 18
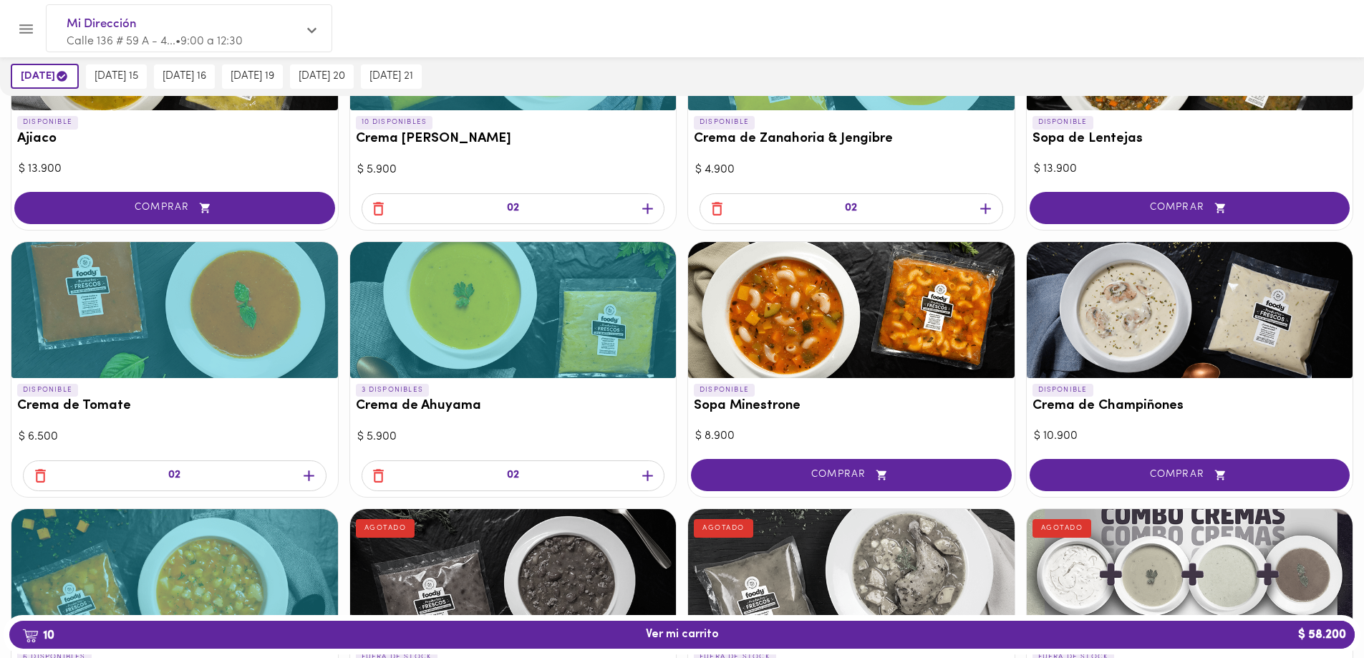
scroll to position [233, 0]
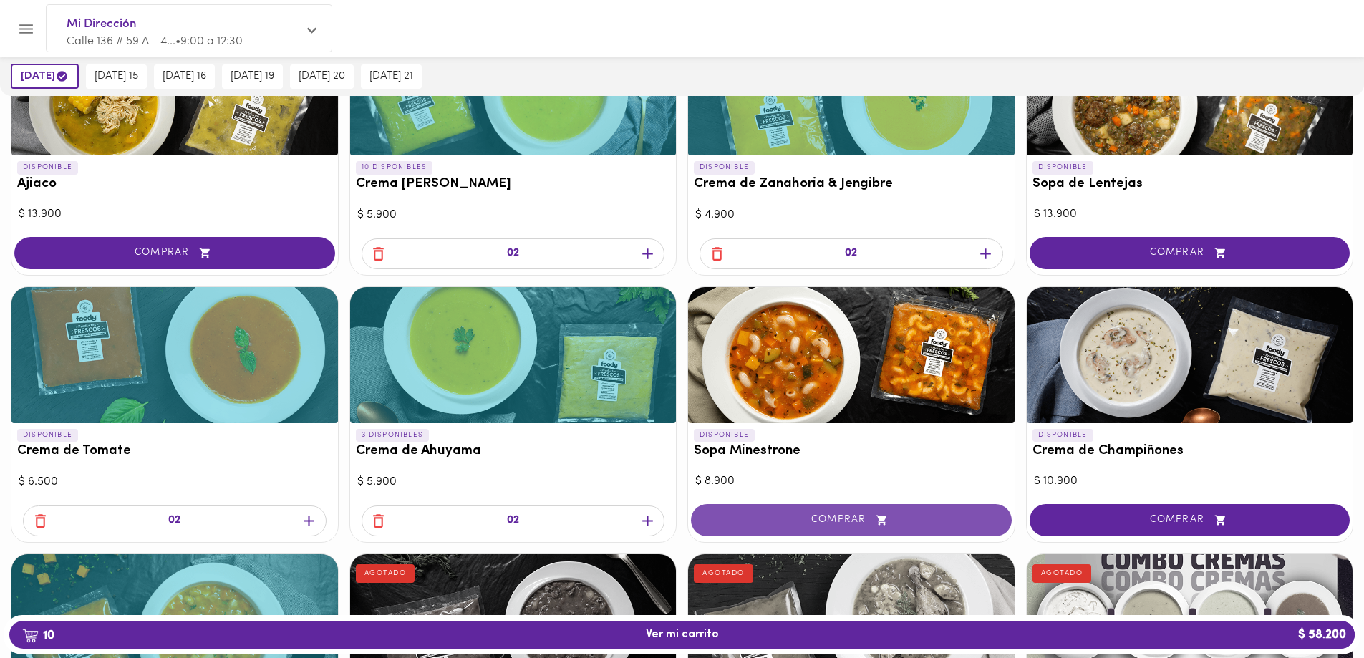
click at [850, 511] on button "COMPRAR" at bounding box center [851, 520] width 321 height 32
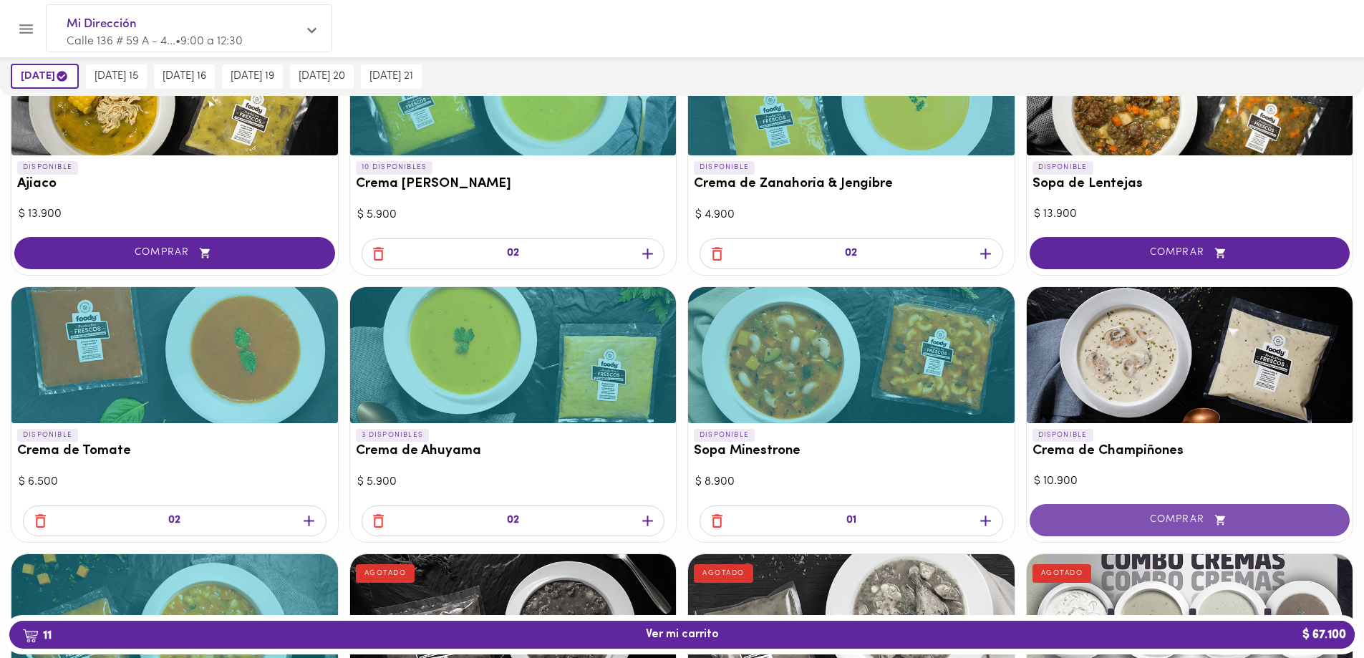
click at [1162, 519] on span "COMPRAR" at bounding box center [1189, 520] width 285 height 12
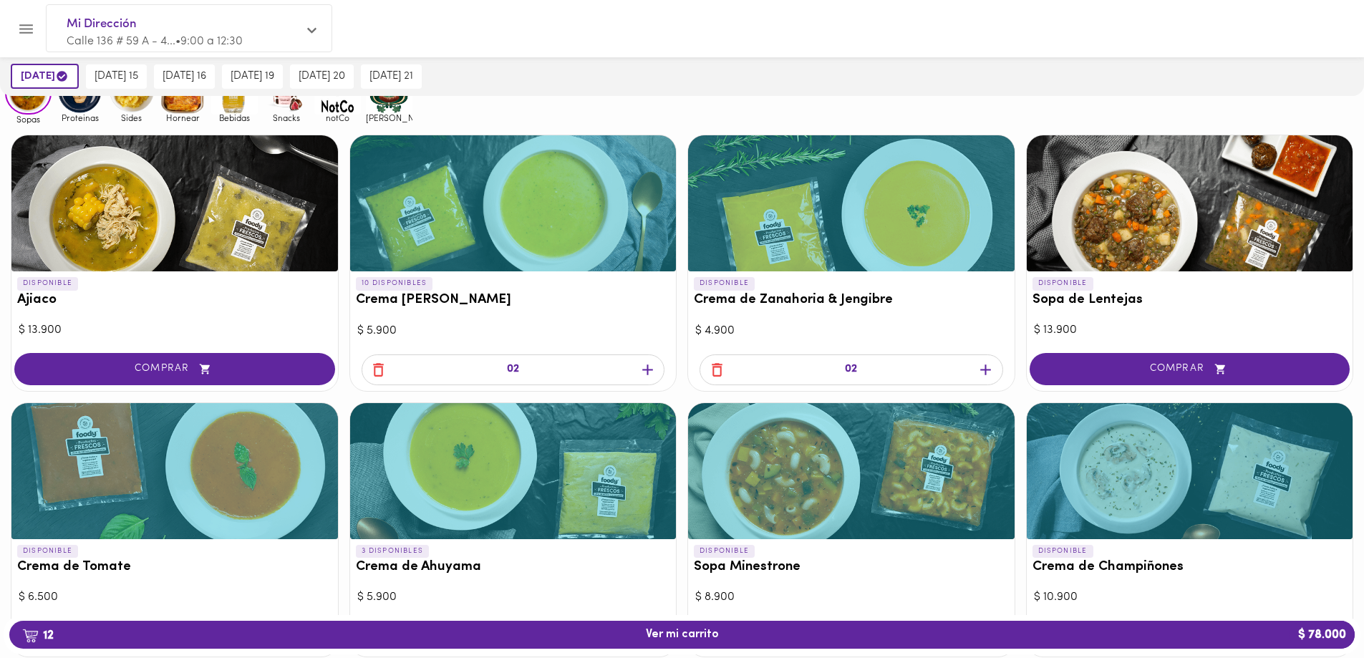
scroll to position [90, 0]
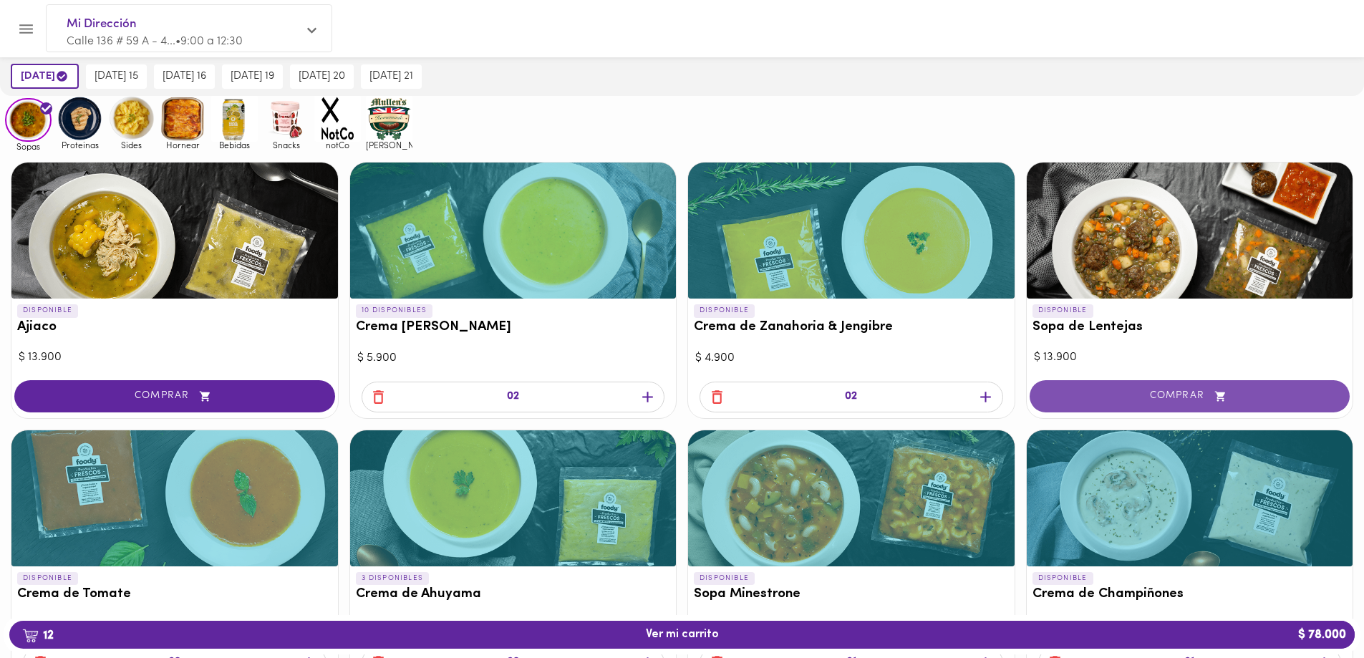
click at [1194, 391] on span "COMPRAR" at bounding box center [1189, 396] width 285 height 12
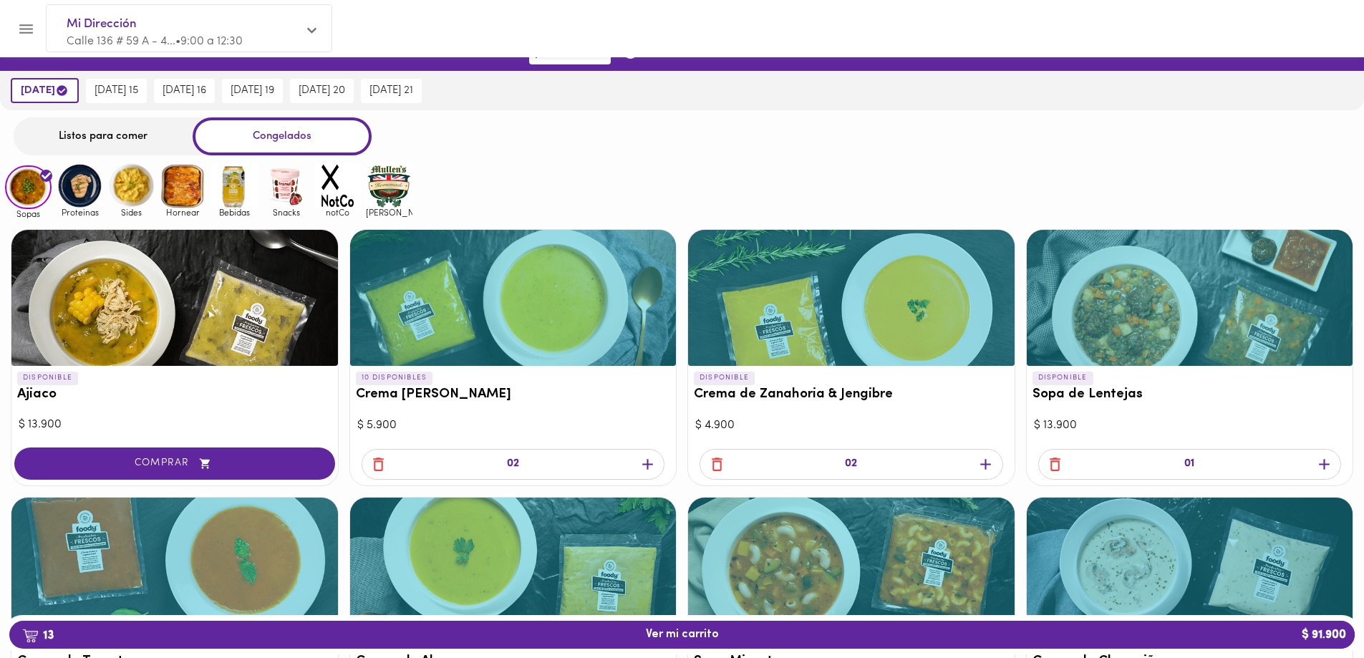
scroll to position [19, 0]
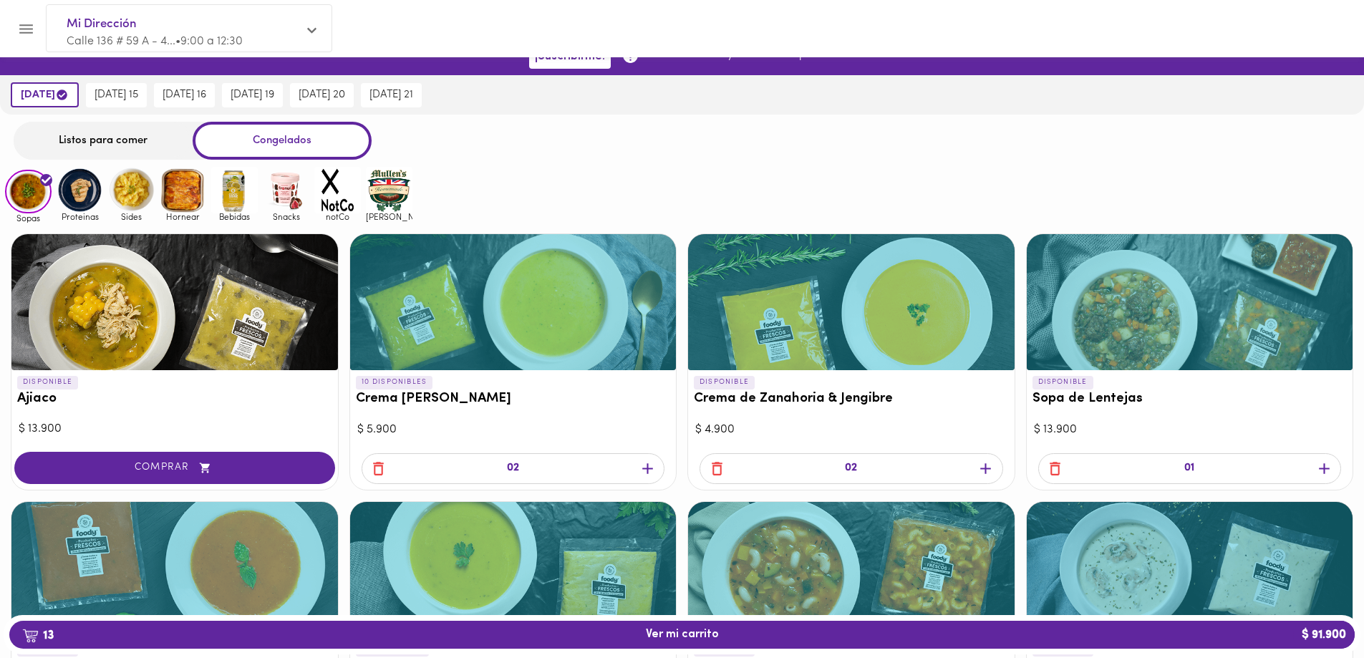
click at [180, 464] on span "COMPRAR" at bounding box center [174, 468] width 285 height 12
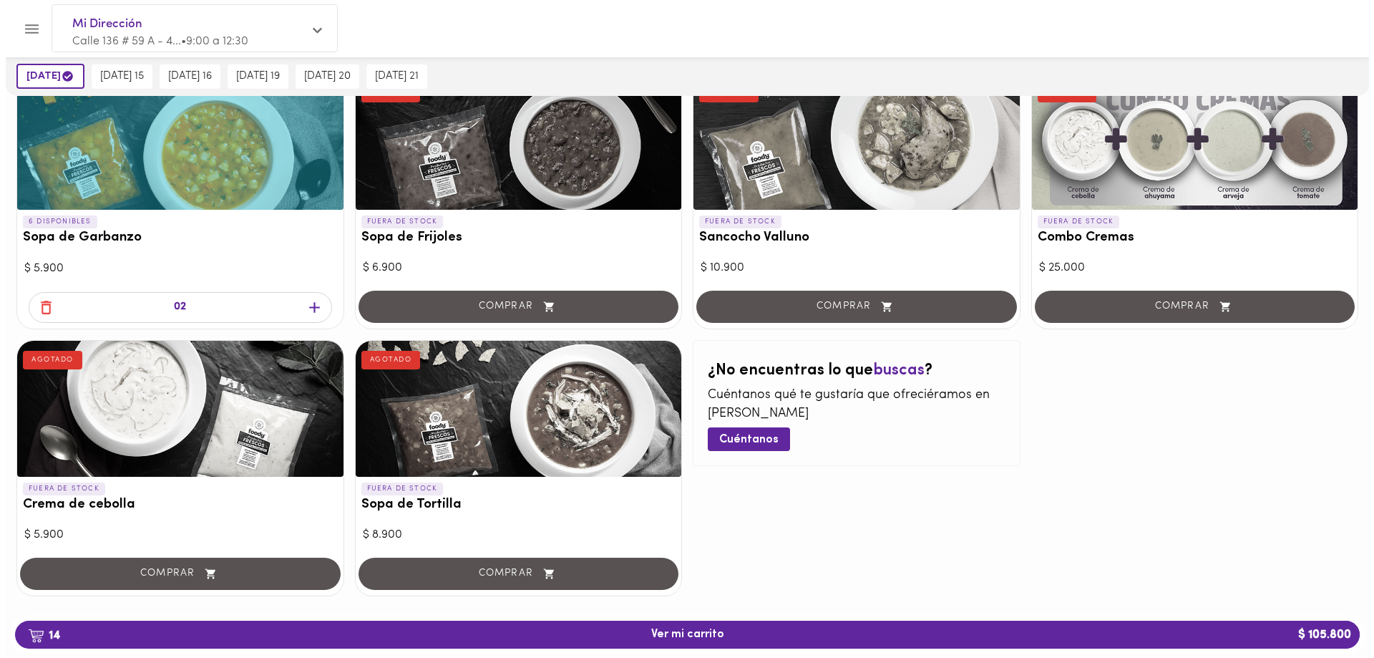
scroll to position [732, 0]
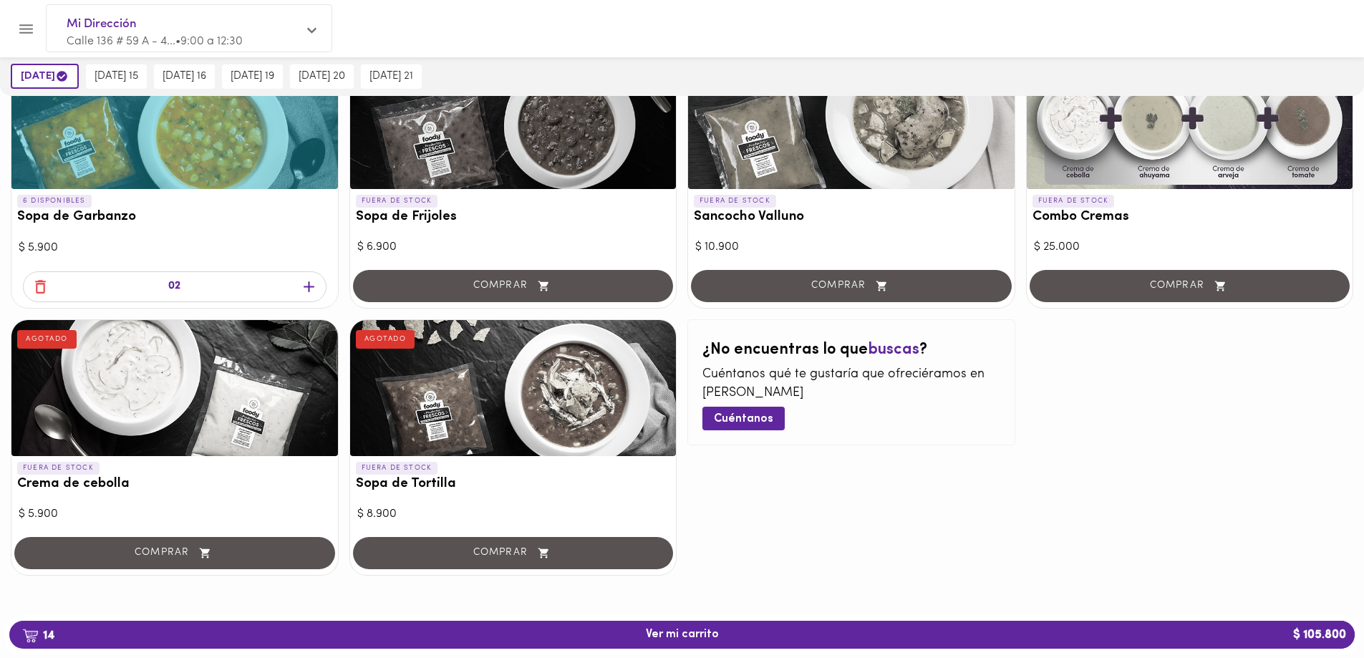
click at [697, 629] on span "14 Ver mi carrito $ 105.800" at bounding box center [682, 635] width 73 height 14
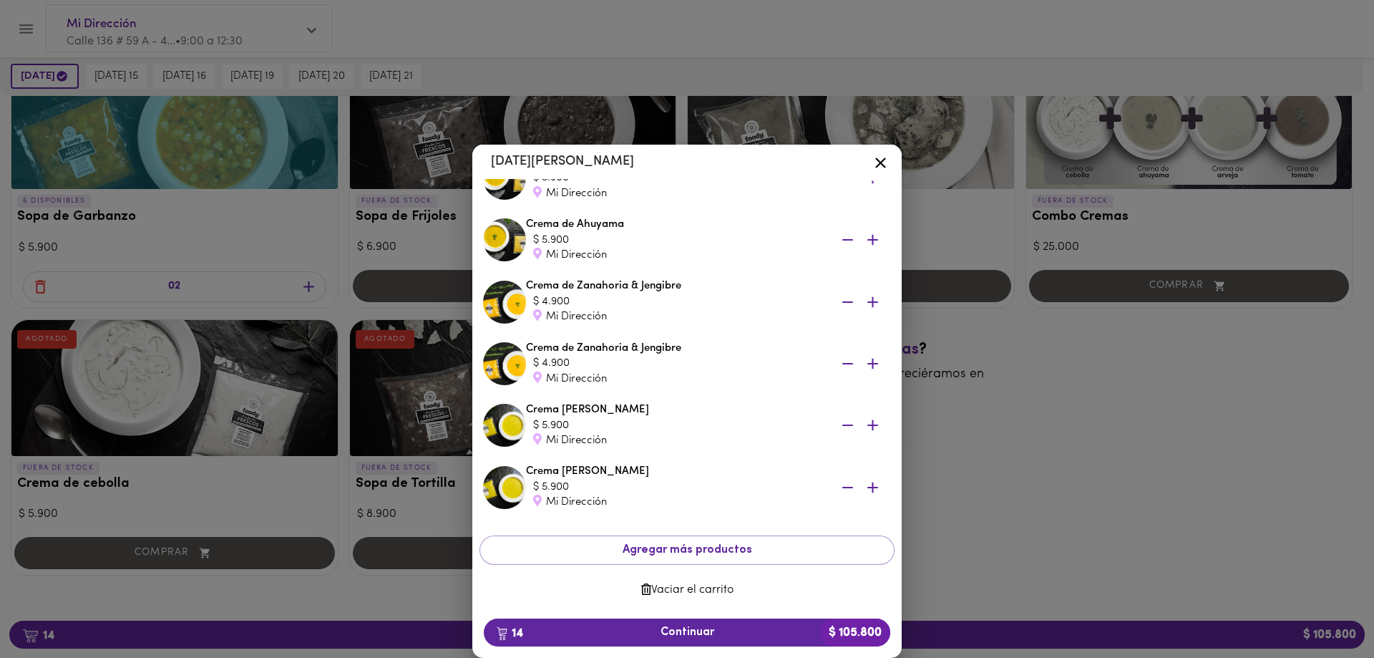
scroll to position [580, 0]
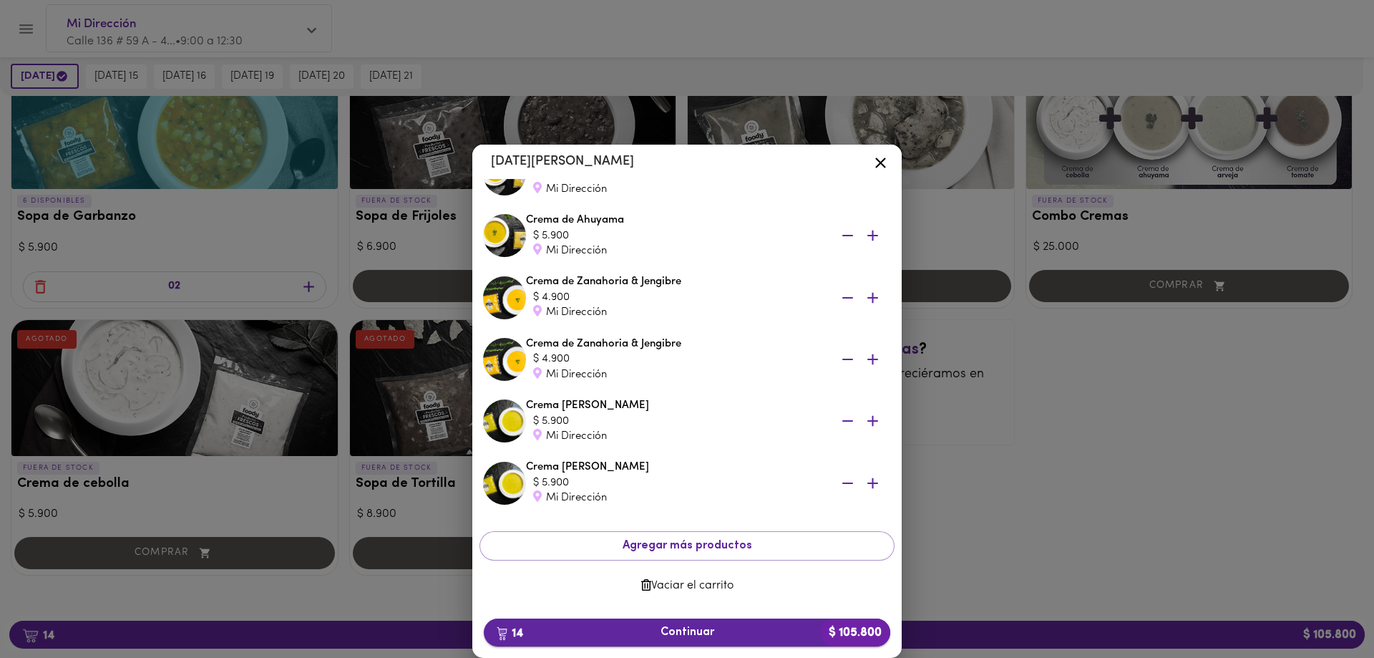
click at [699, 633] on span "14 Continuar $ 105.800" at bounding box center [687, 633] width 384 height 14
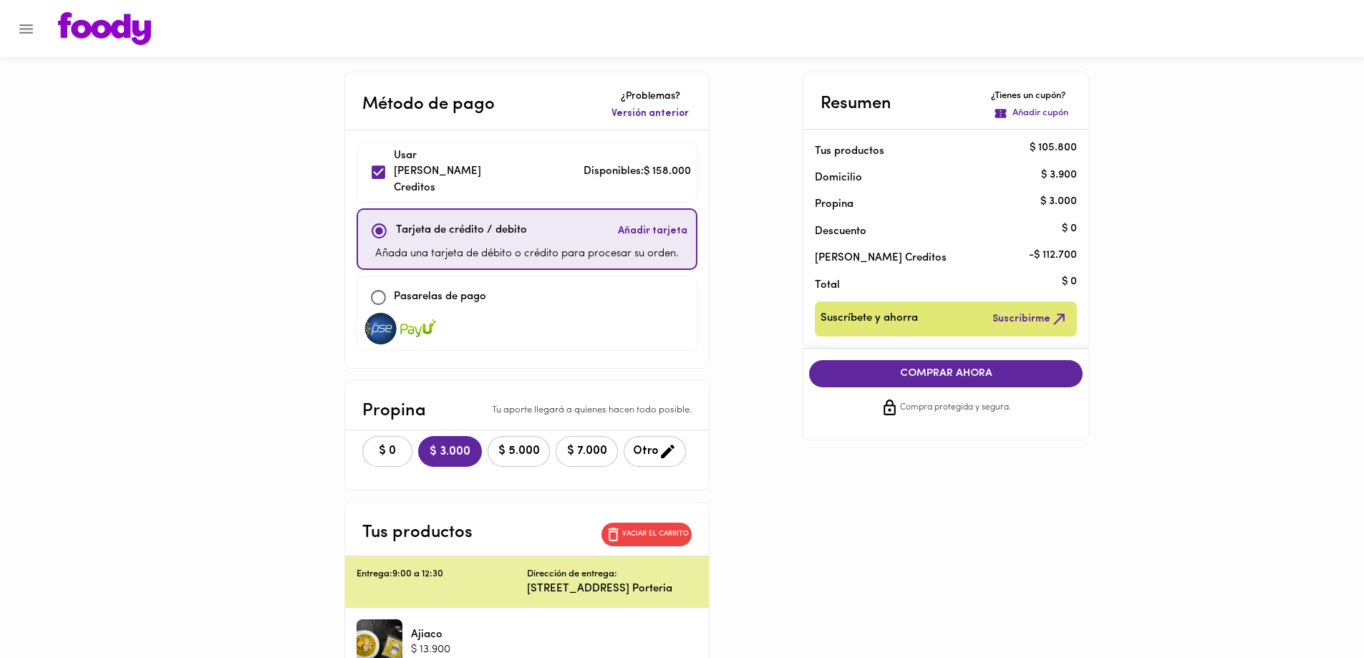
click at [939, 372] on span "COMPRAR AHORA" at bounding box center [945, 373] width 245 height 13
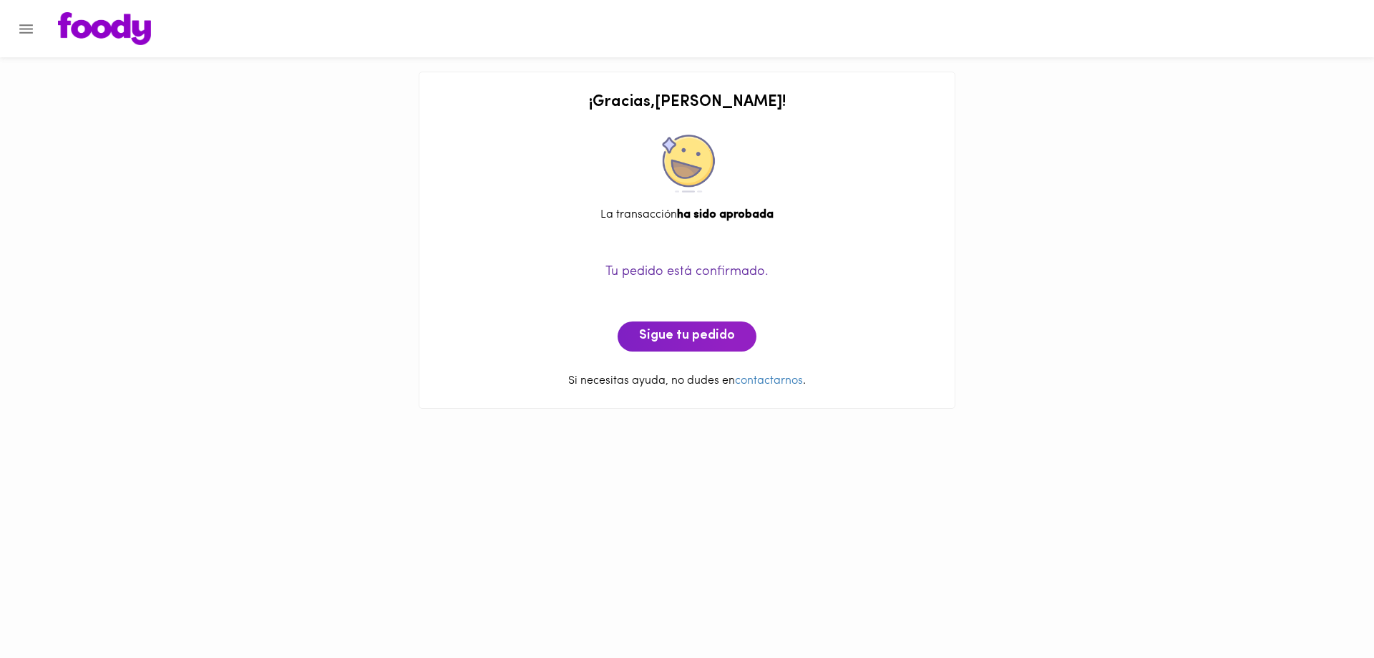
click at [26, 26] on icon "Menu" at bounding box center [26, 29] width 18 height 18
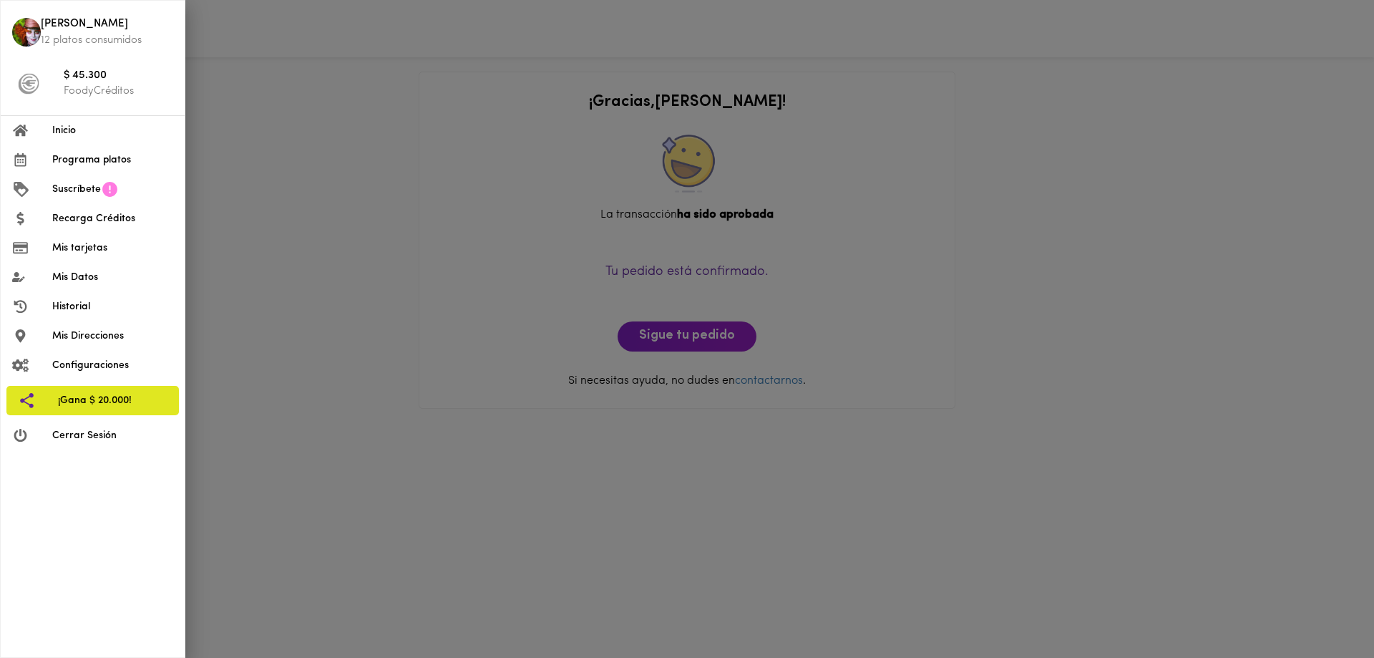
click at [63, 134] on span "Inicio" at bounding box center [112, 130] width 121 height 15
